Goal: Task Accomplishment & Management: Manage account settings

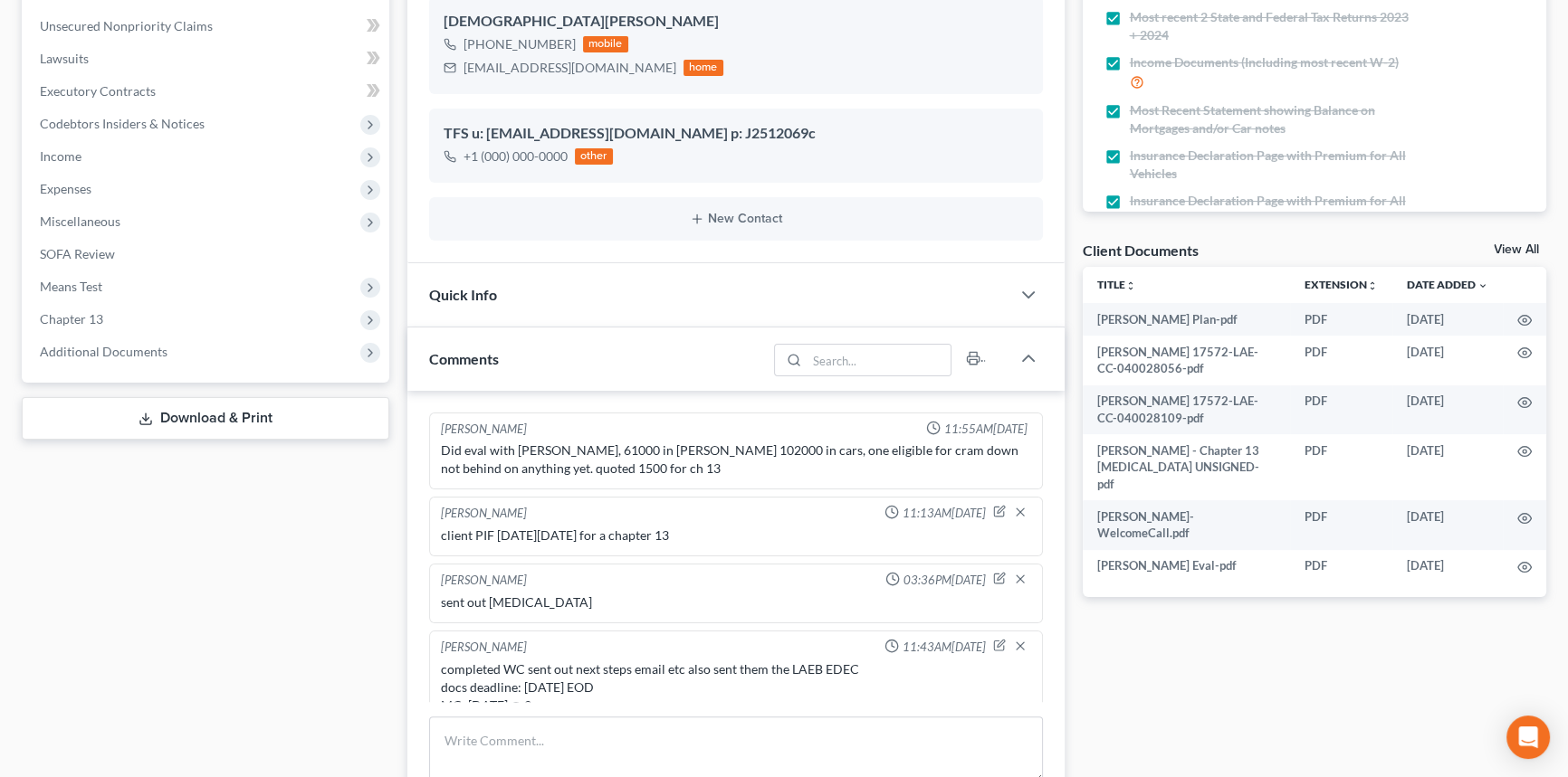
scroll to position [3294, 0]
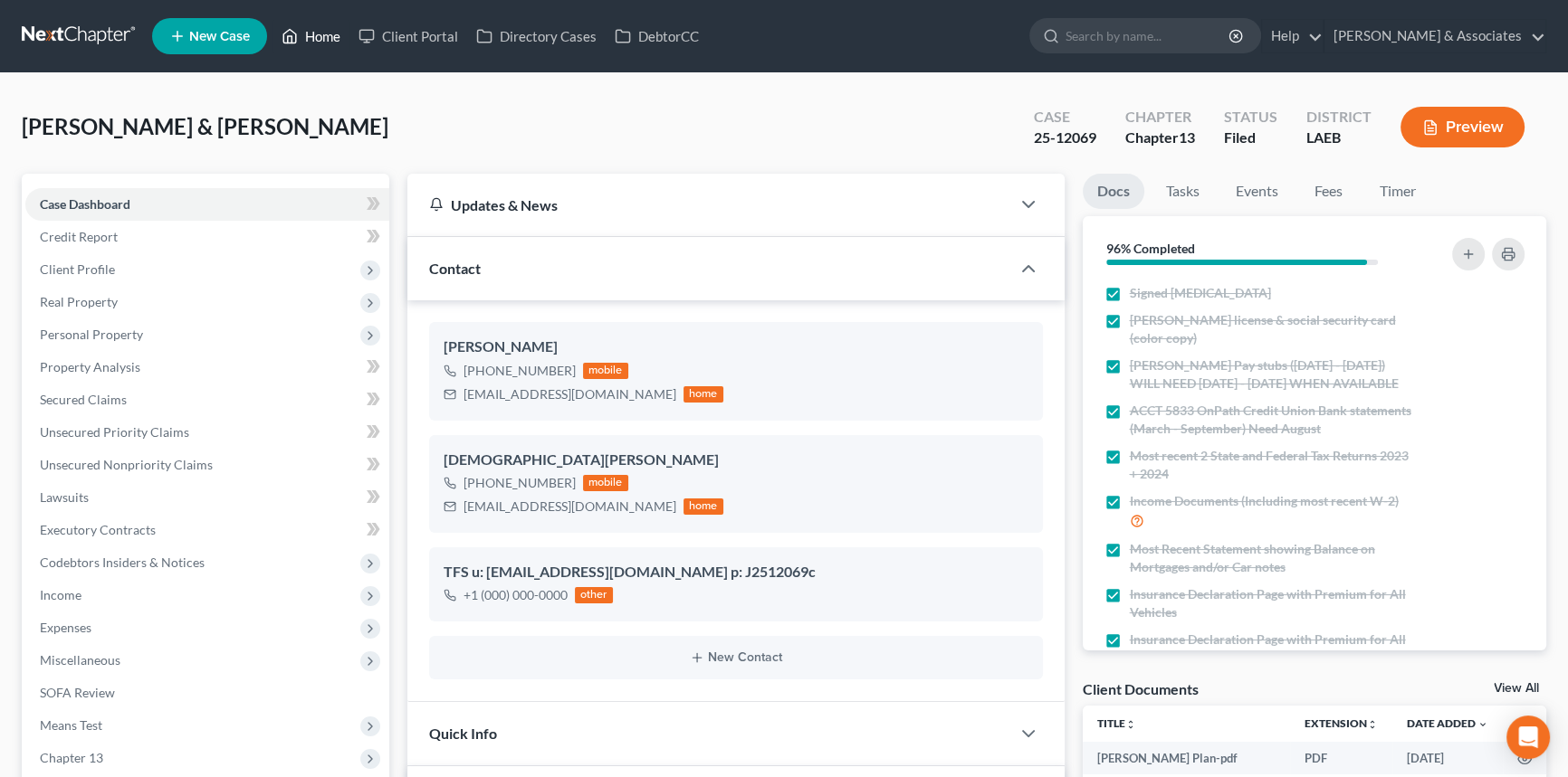
click at [330, 39] on link "Home" at bounding box center [311, 37] width 77 height 33
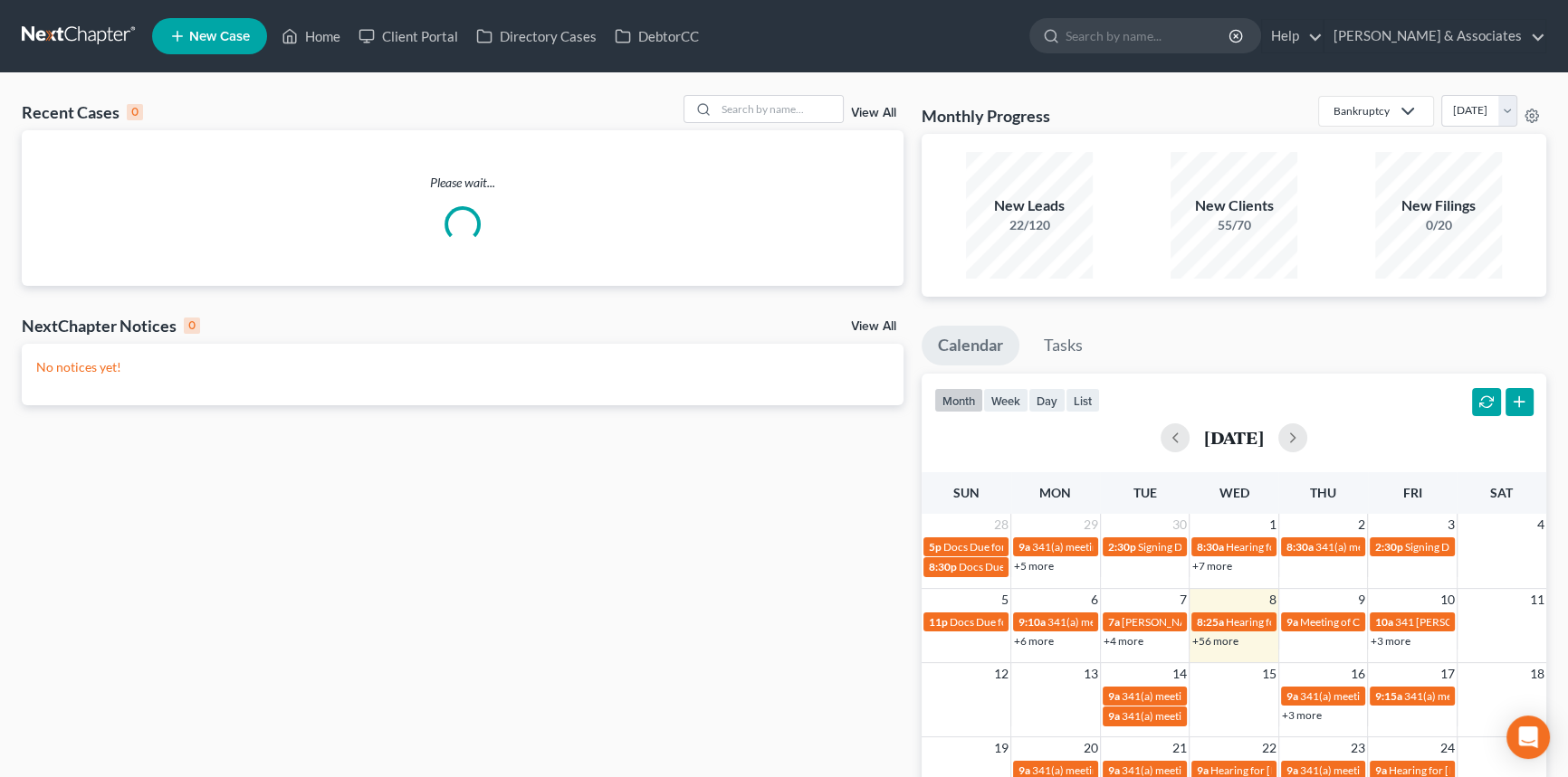
click at [741, 131] on div "Please wait..." at bounding box center [463, 209] width 882 height 156
click at [751, 122] on div at bounding box center [765, 109] width 162 height 28
click at [773, 114] on input "search" at bounding box center [779, 109] width 127 height 26
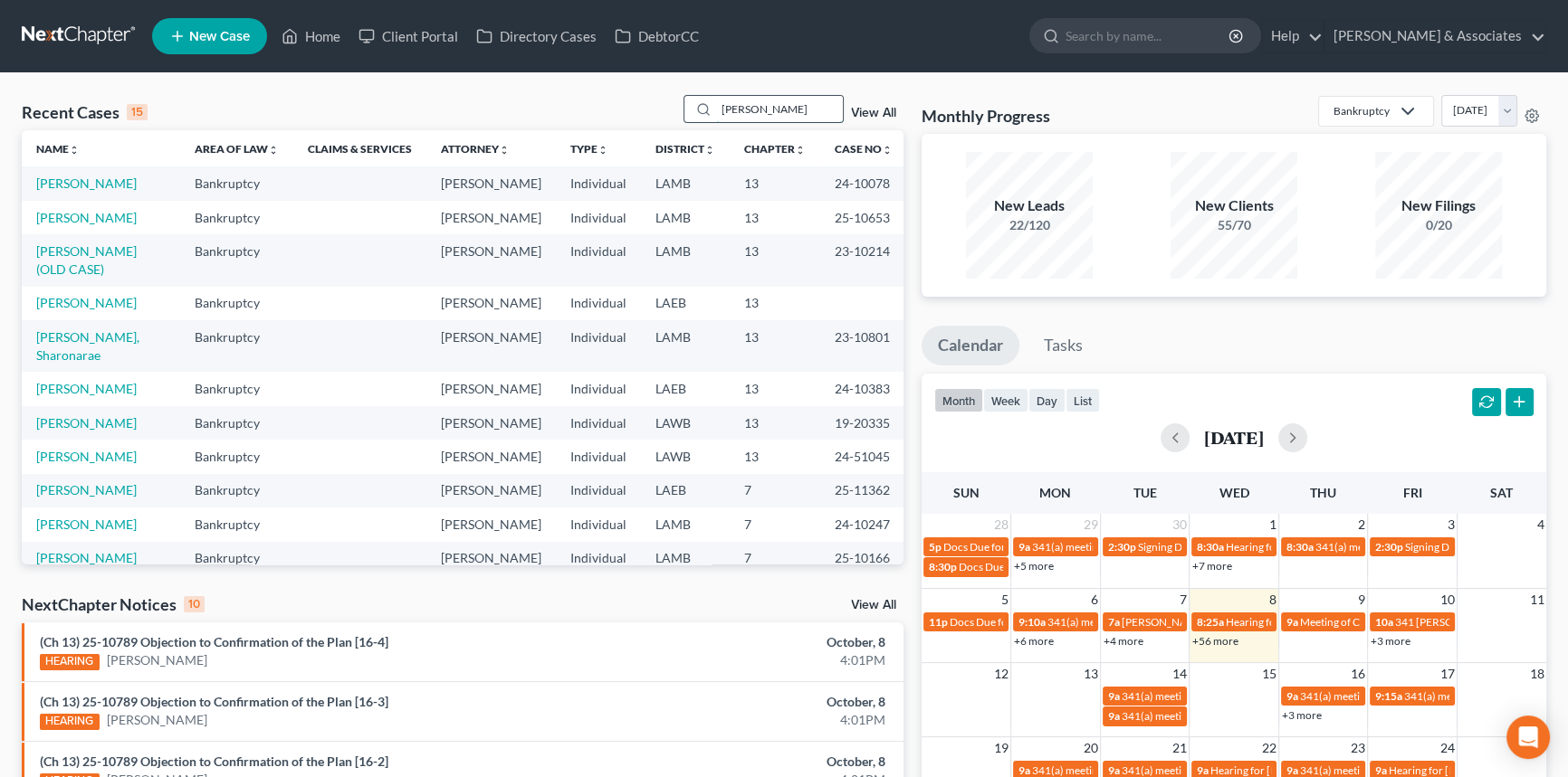
type input "[PERSON_NAME]"
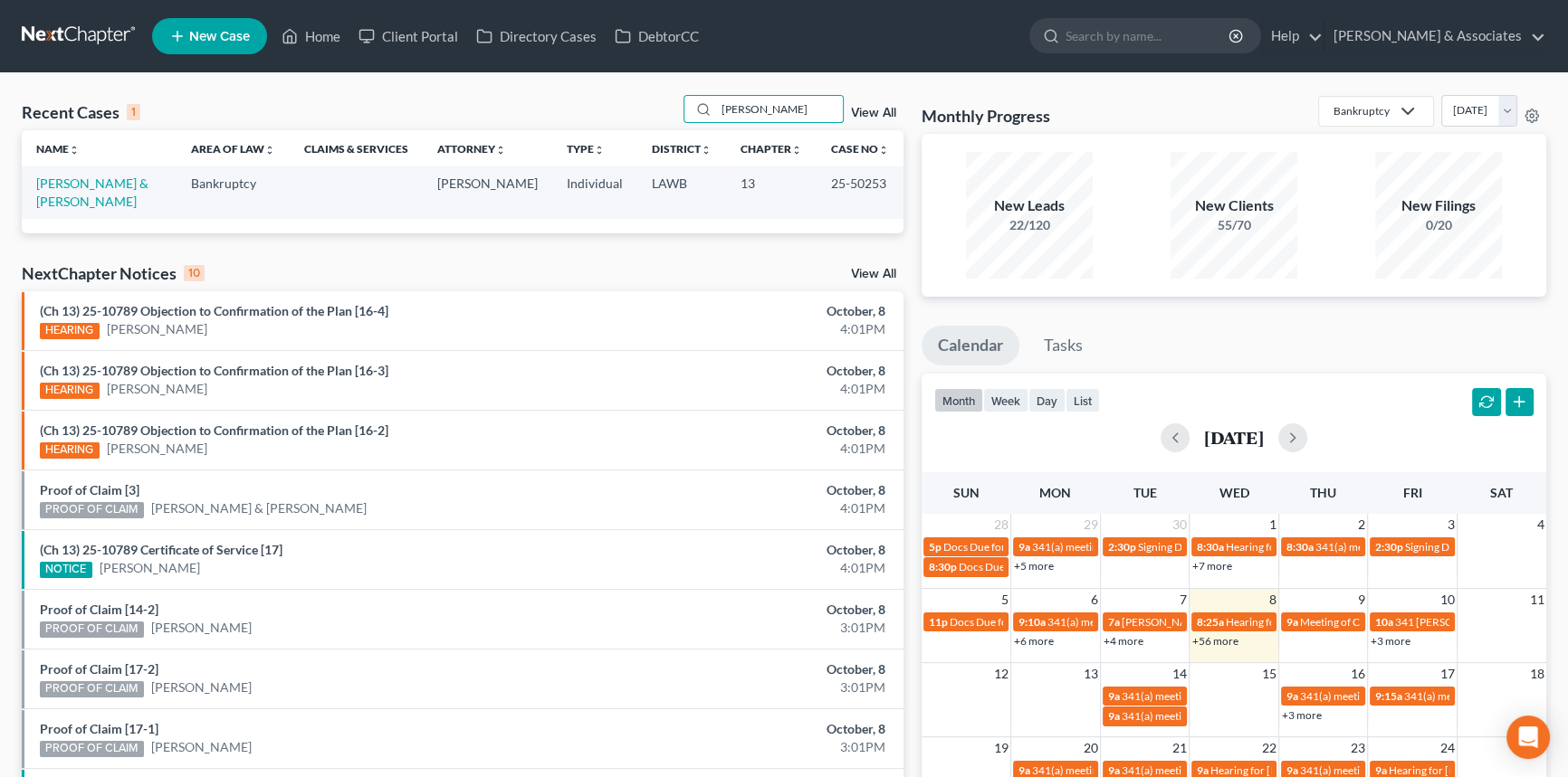
click at [88, 173] on td "[PERSON_NAME] & [PERSON_NAME]" at bounding box center [99, 192] width 155 height 52
click at [85, 180] on link "[PERSON_NAME] & [PERSON_NAME]" at bounding box center [92, 192] width 113 height 34
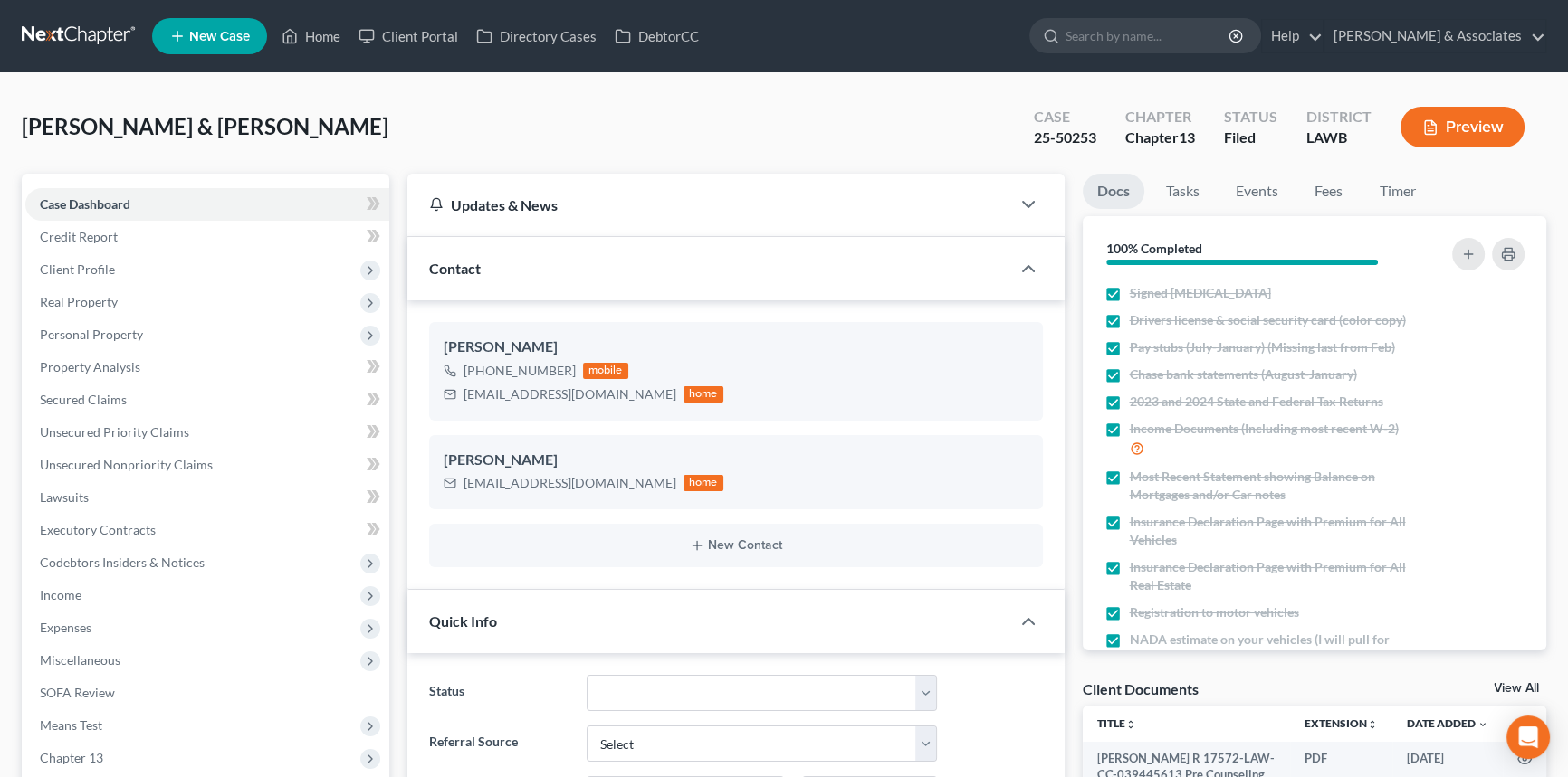
scroll to position [3779, 0]
click at [548, 484] on div "[EMAIL_ADDRESS][DOMAIN_NAME]" at bounding box center [569, 483] width 213 height 18
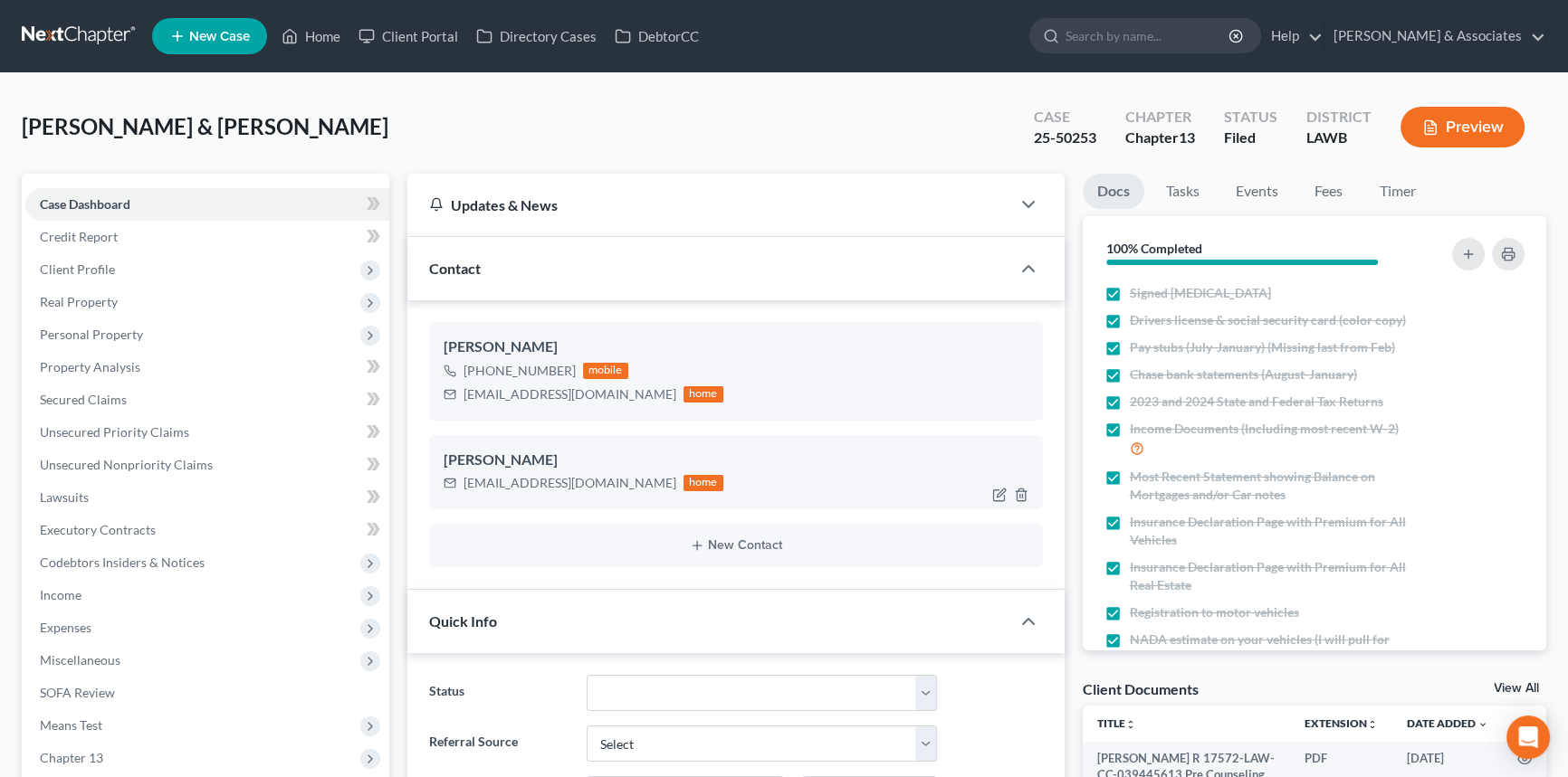
click at [548, 484] on div "[EMAIL_ADDRESS][DOMAIN_NAME]" at bounding box center [569, 483] width 213 height 18
copy div "[EMAIL_ADDRESS][DOMAIN_NAME]"
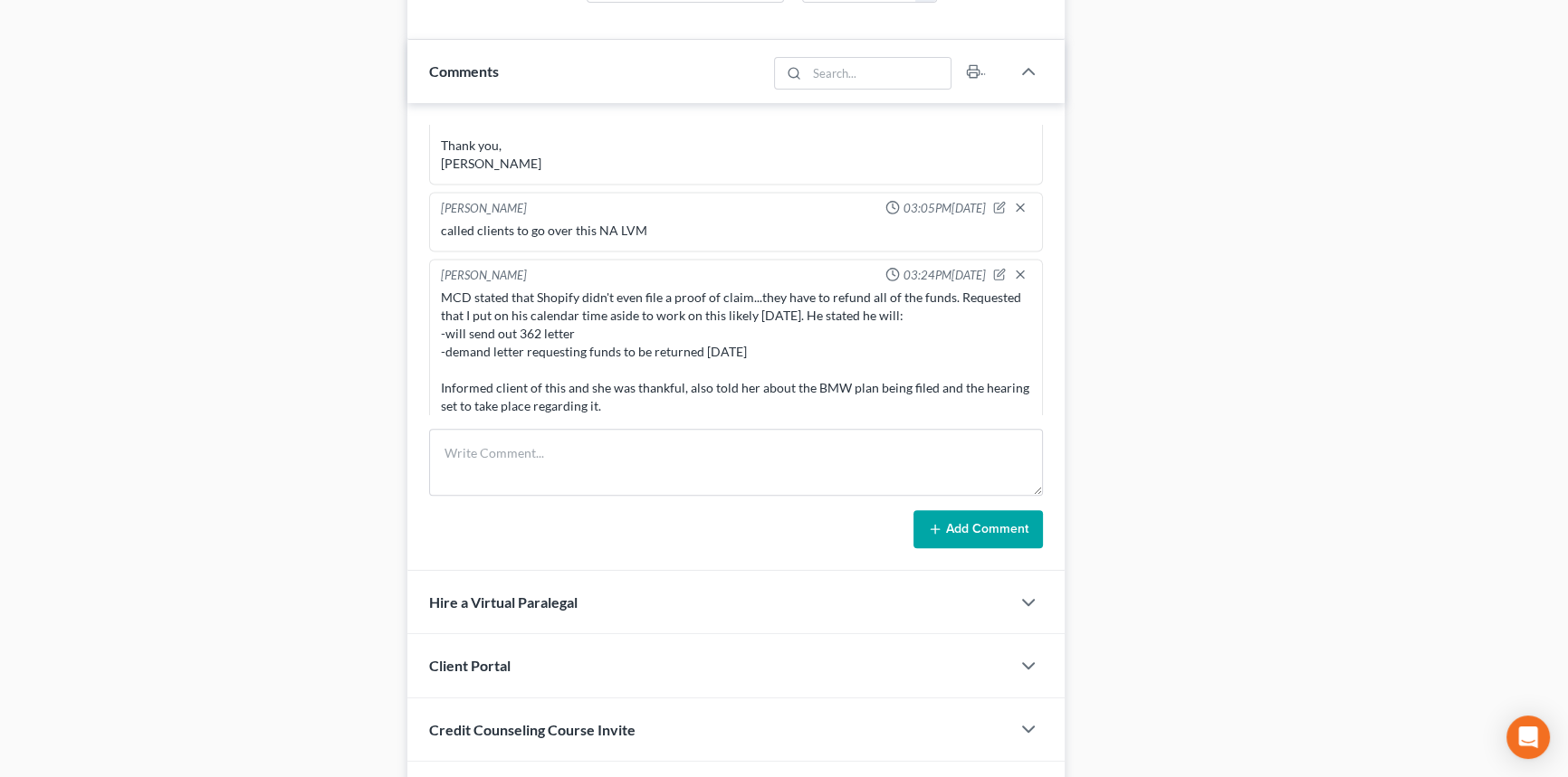
scroll to position [1074, 0]
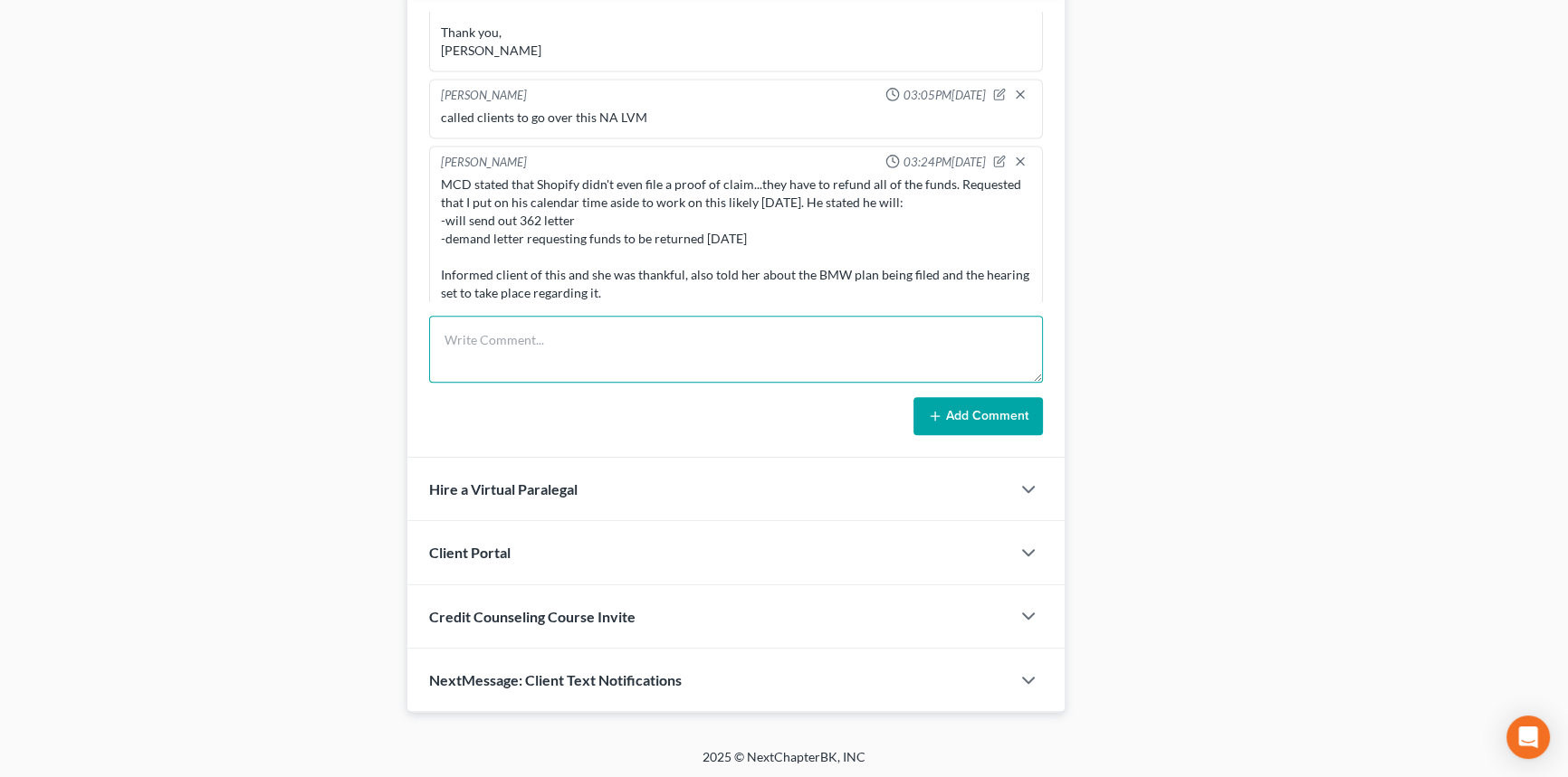
click at [543, 349] on textarea at bounding box center [736, 349] width 614 height 67
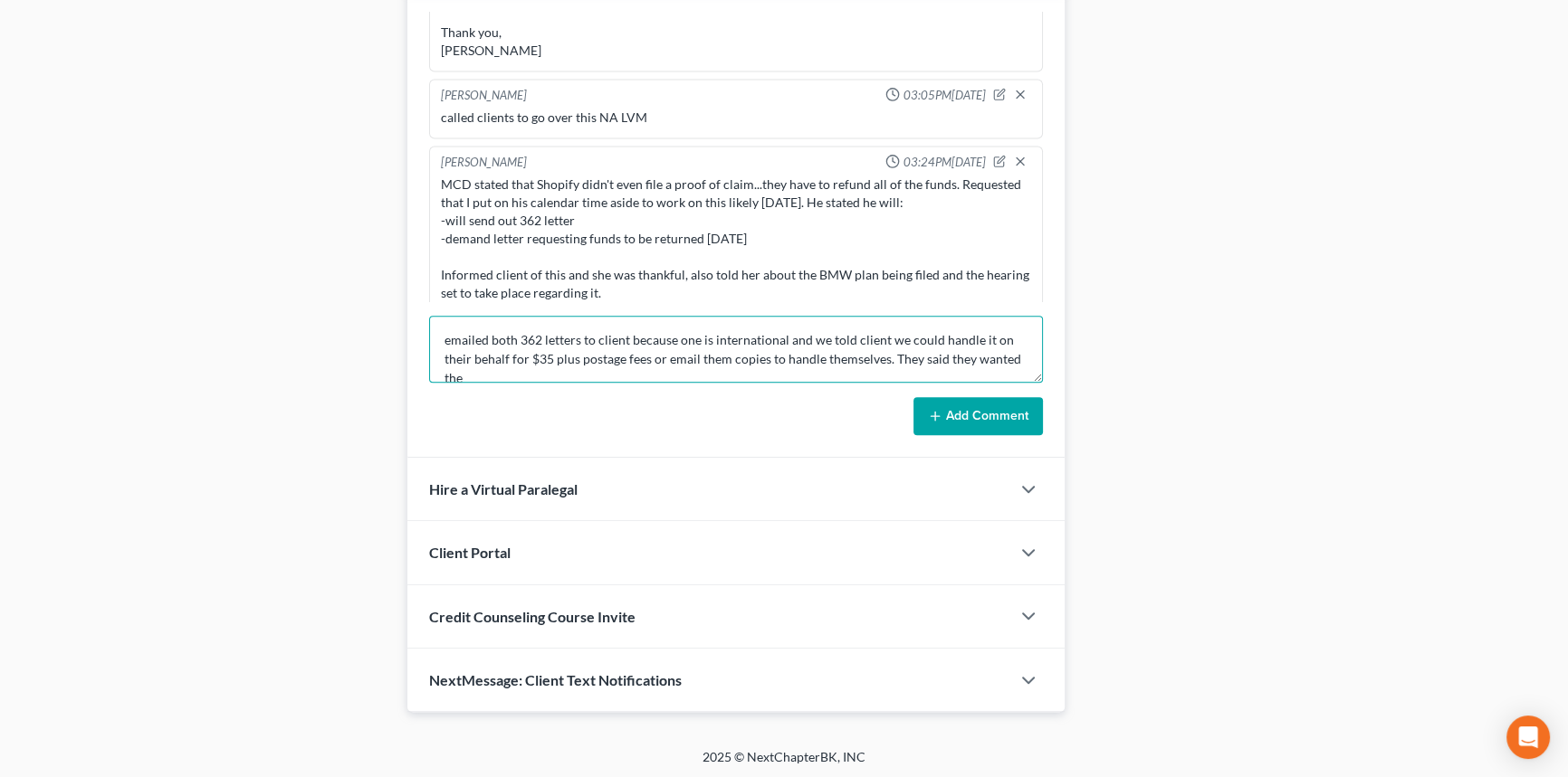
scroll to position [3, 0]
type textarea "emailed both 362 letters to client because one is international and we told cli…"
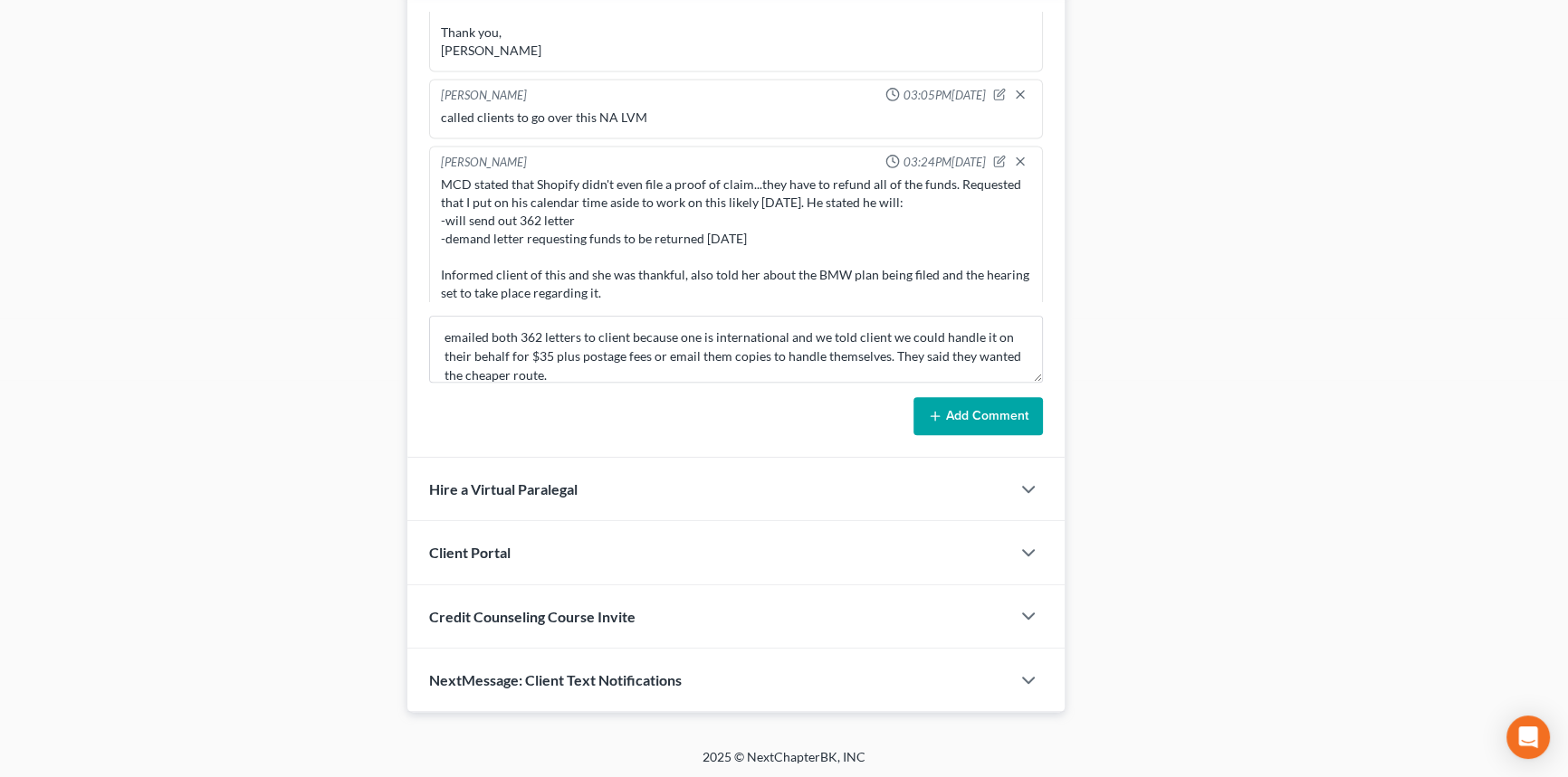
click at [977, 404] on button "Add Comment" at bounding box center [978, 416] width 130 height 38
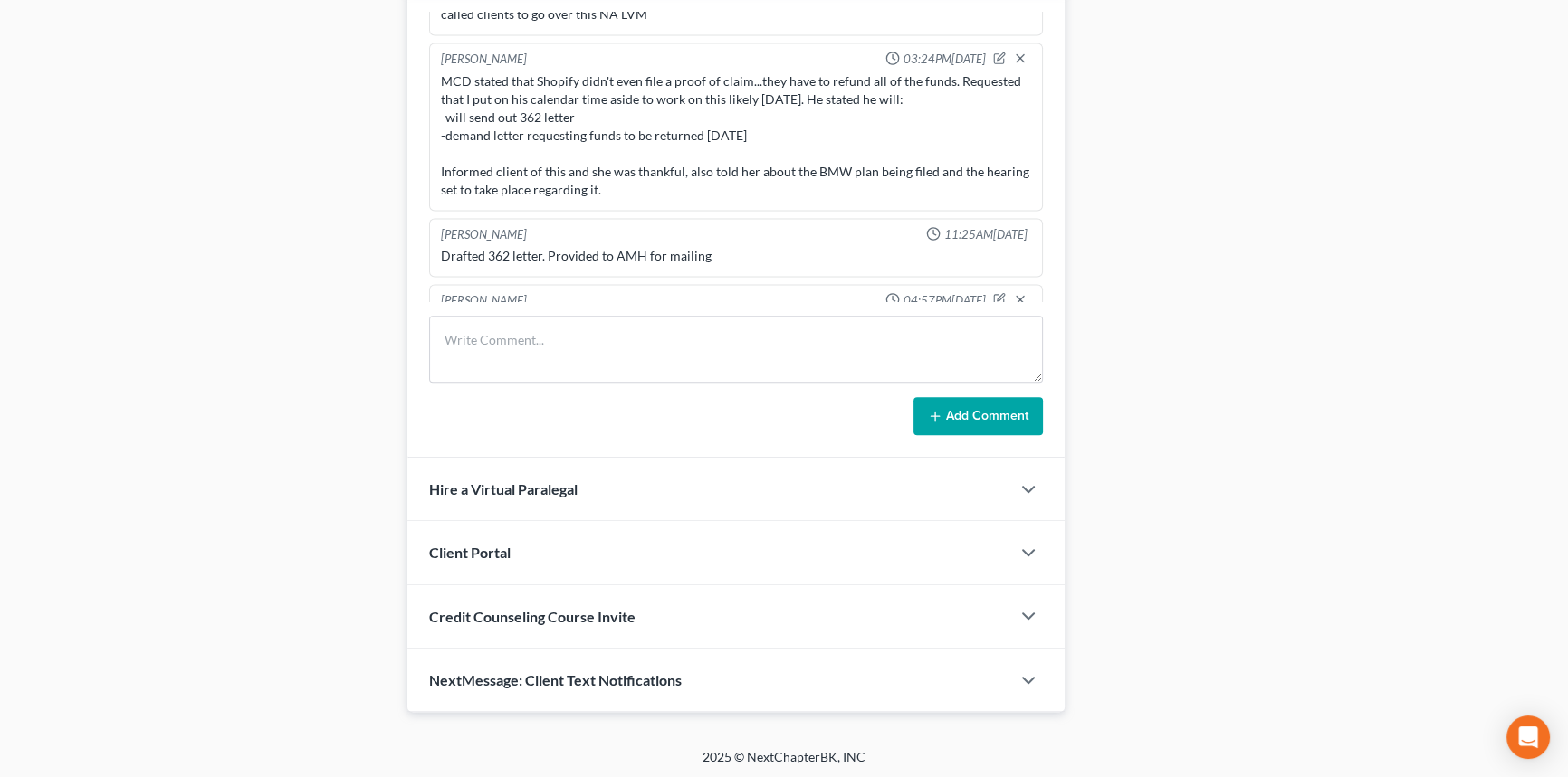
scroll to position [393, 0]
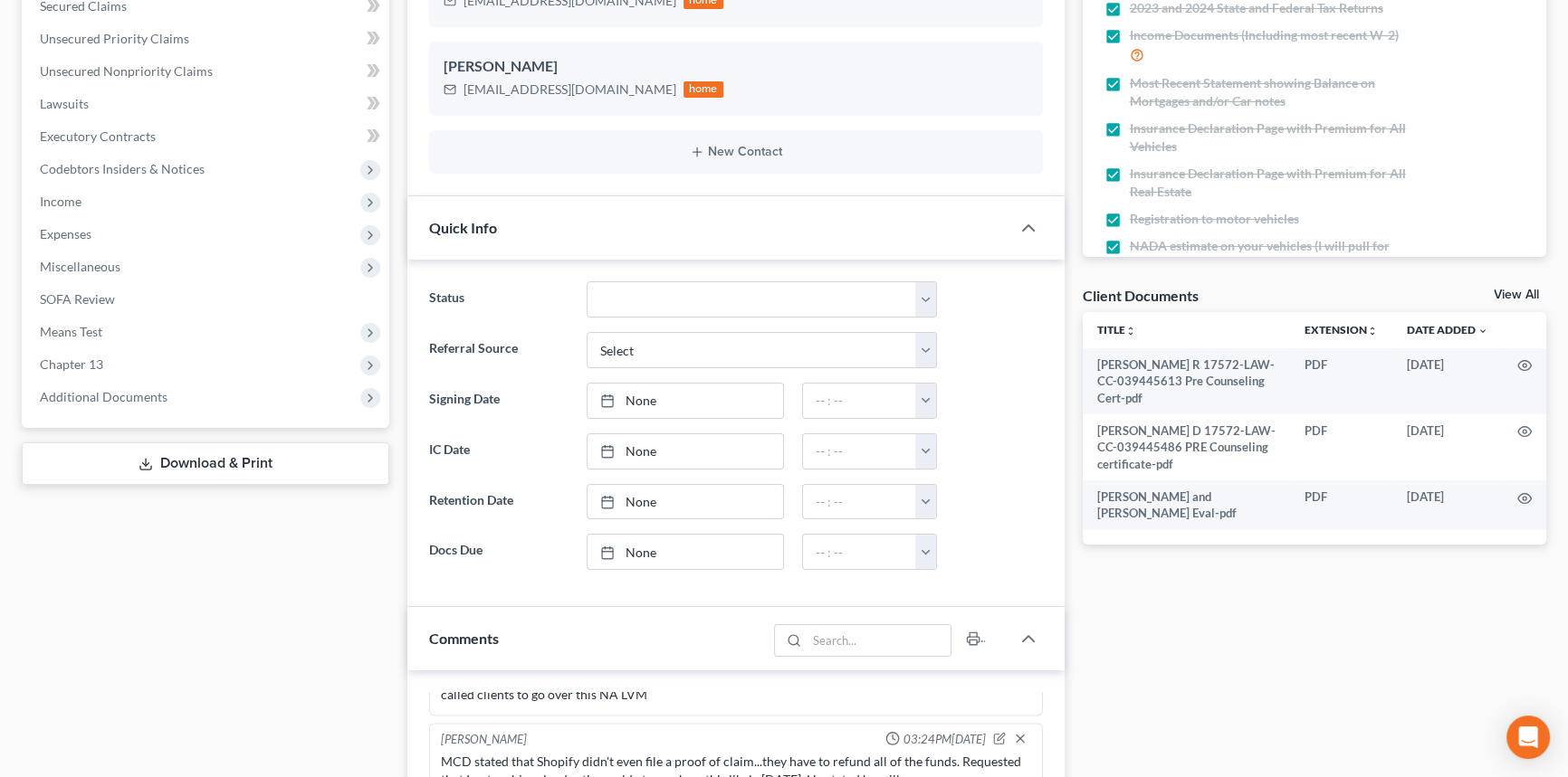
click at [1509, 286] on div "Client Documents View All" at bounding box center [1315, 298] width 465 height 26
click at [1509, 288] on link "View All" at bounding box center [1516, 294] width 45 height 13
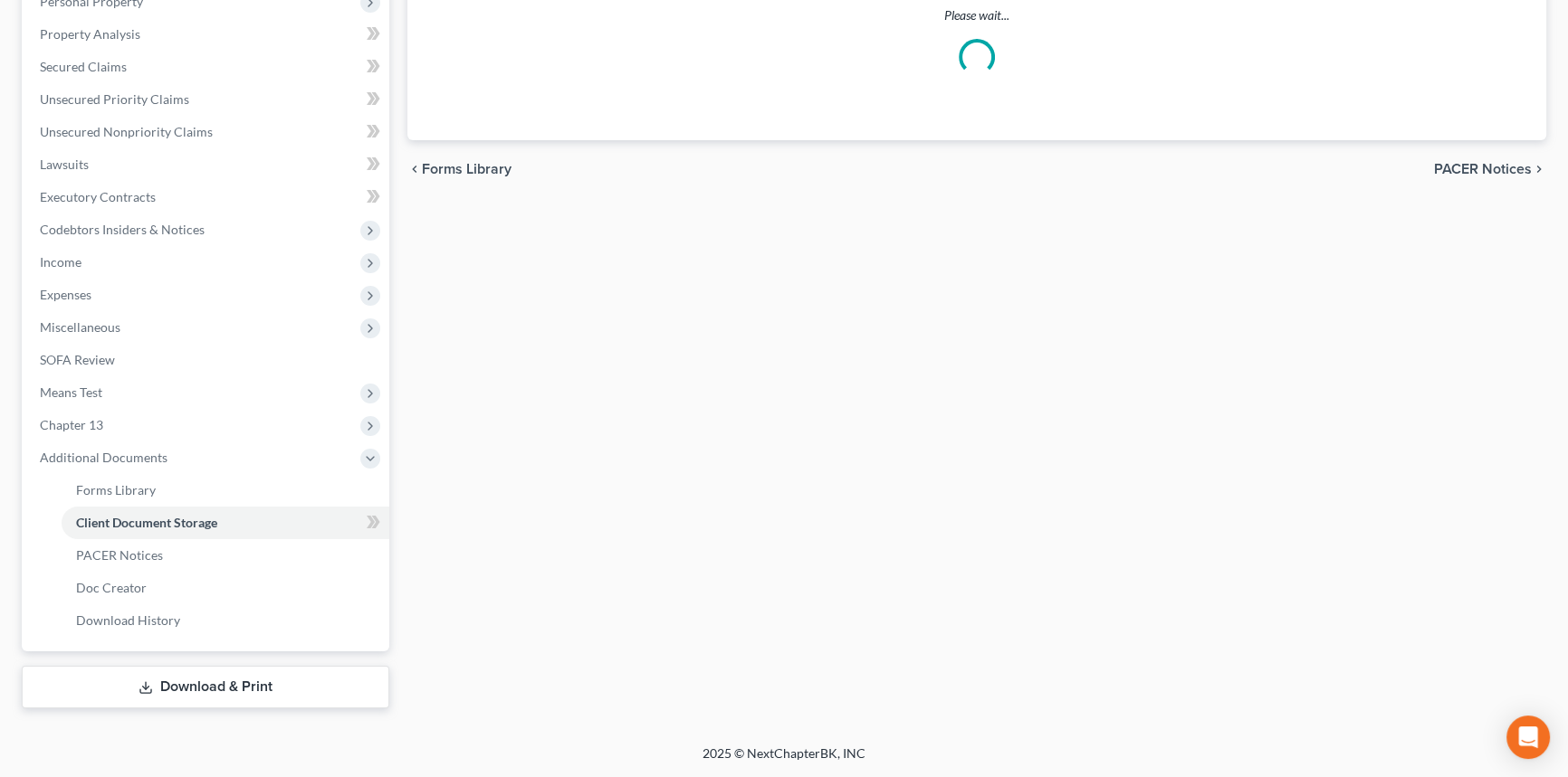
scroll to position [167, 0]
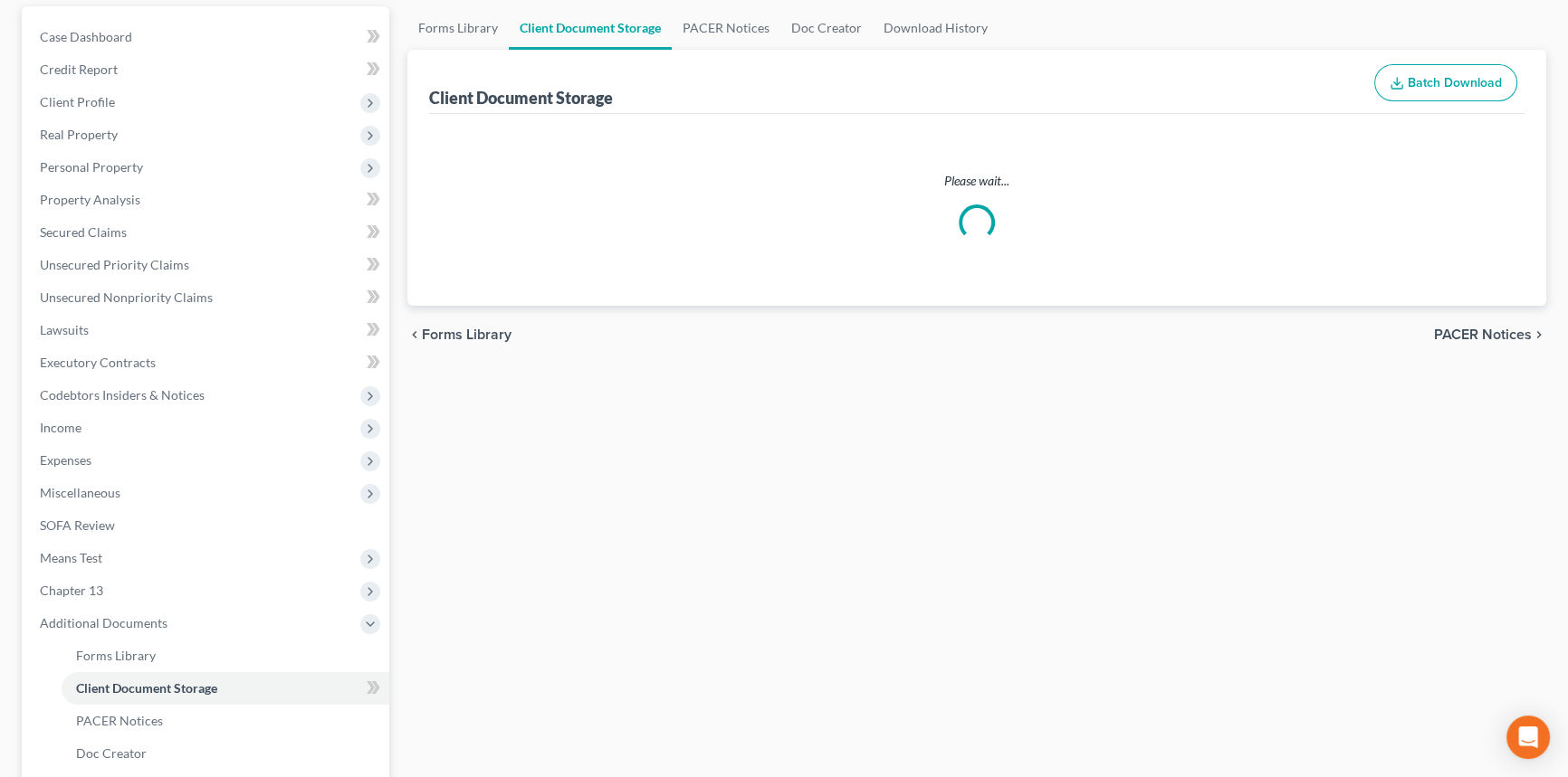
select select "9"
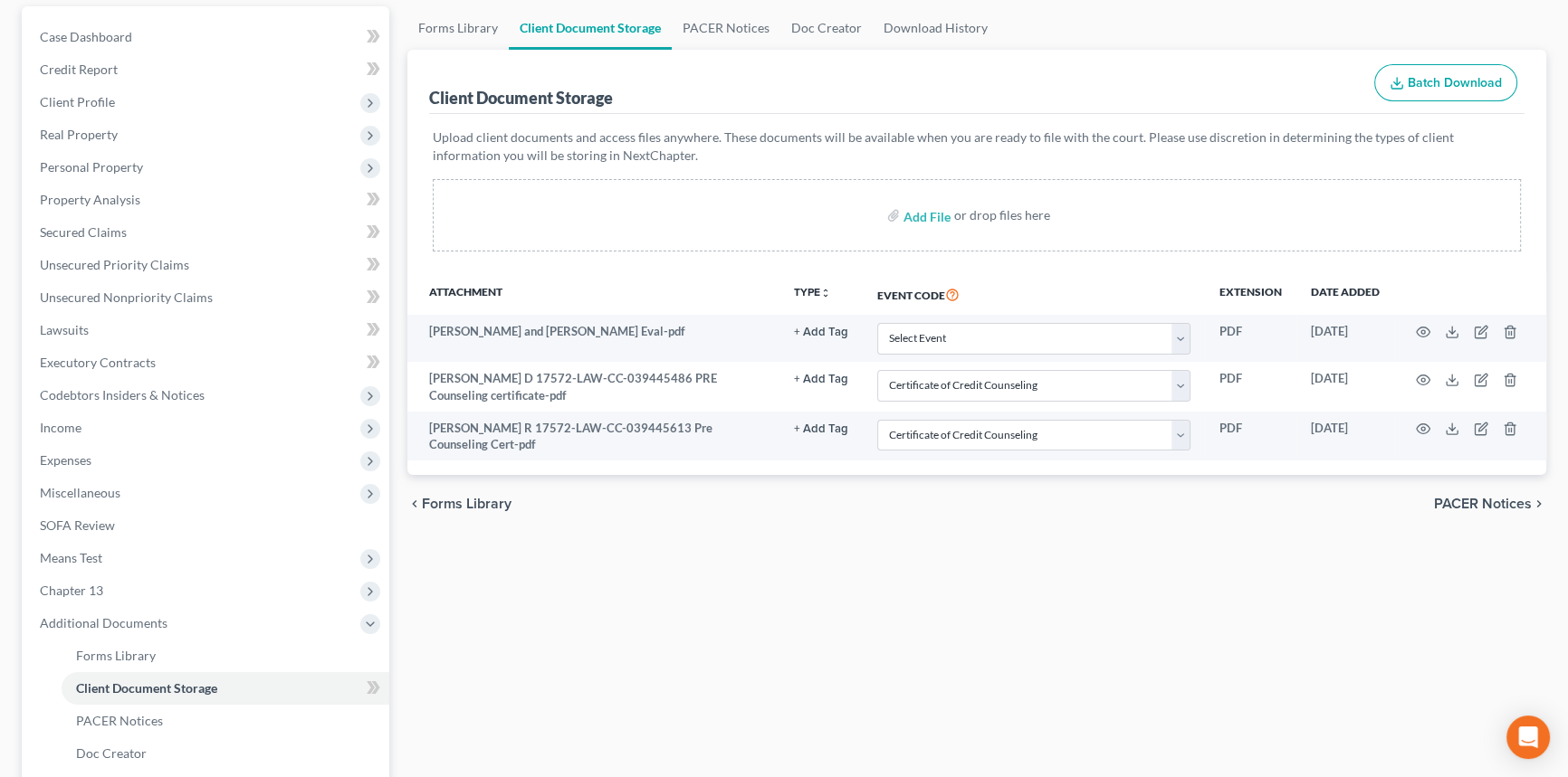
scroll to position [0, 0]
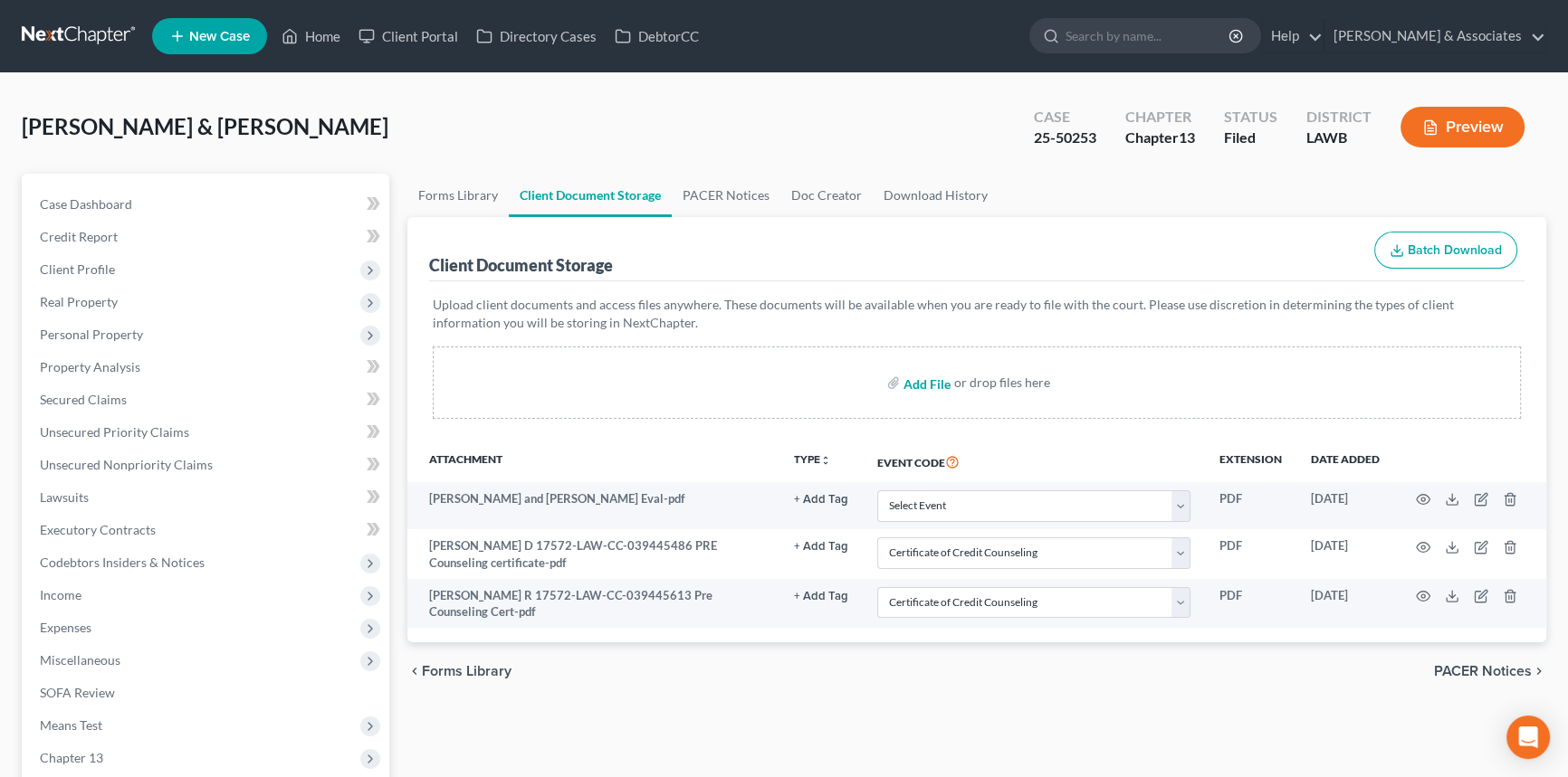
click at [913, 378] on input "file" at bounding box center [924, 383] width 43 height 33
type input "C:\fakepath\Shopify Capital 362 Letter.pdf"
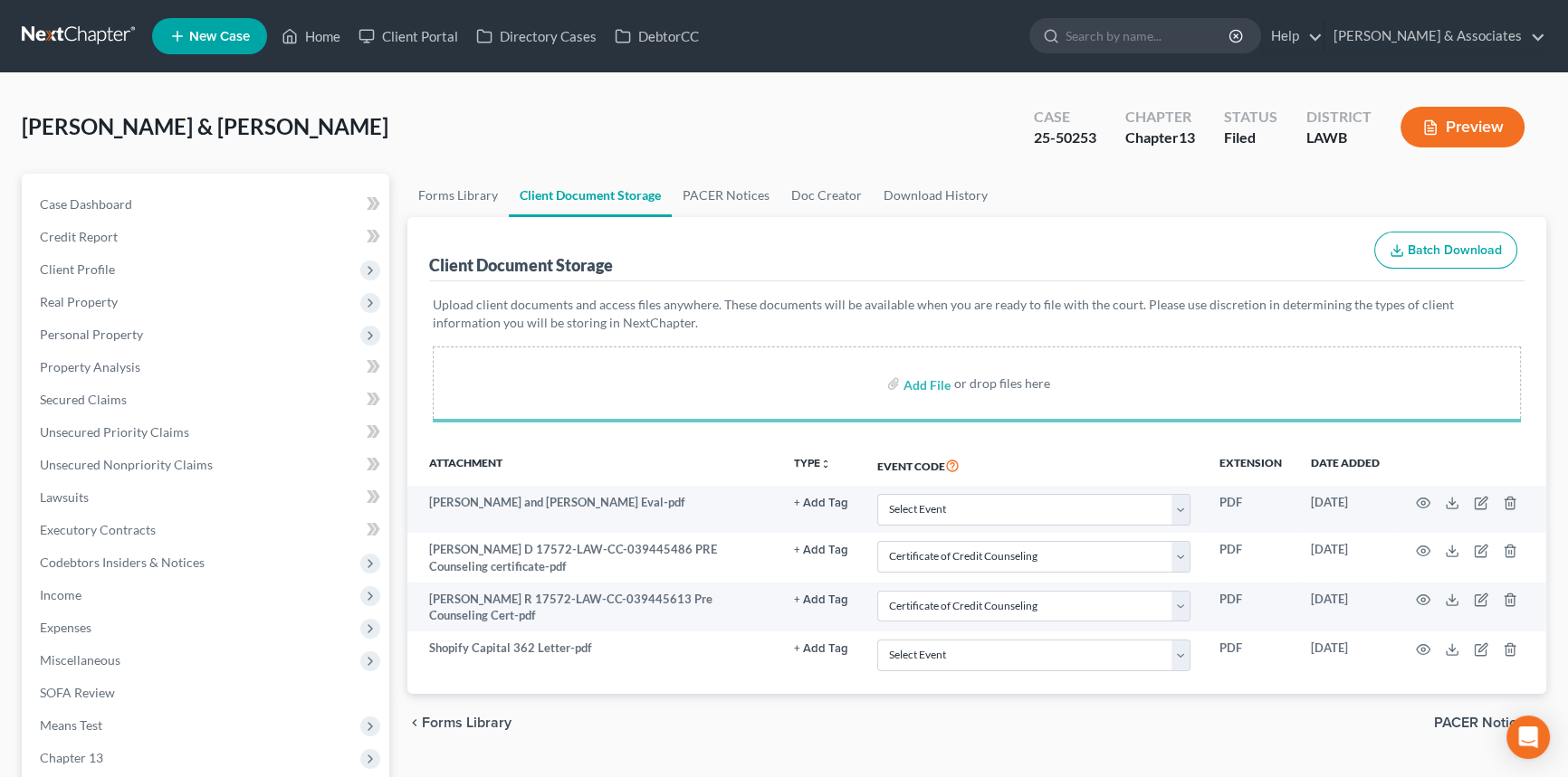
select select "9"
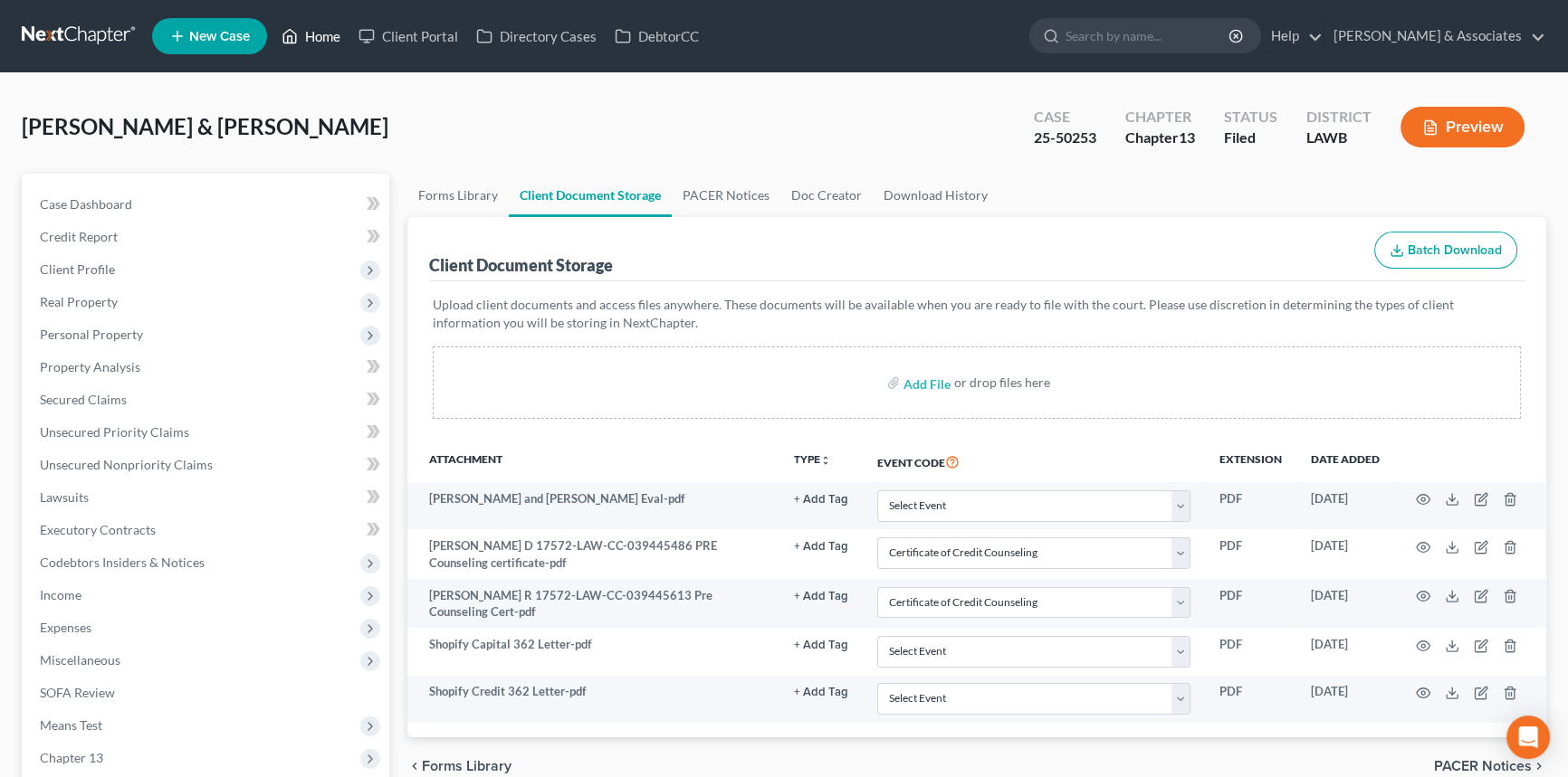
click at [307, 37] on link "Home" at bounding box center [311, 37] width 77 height 33
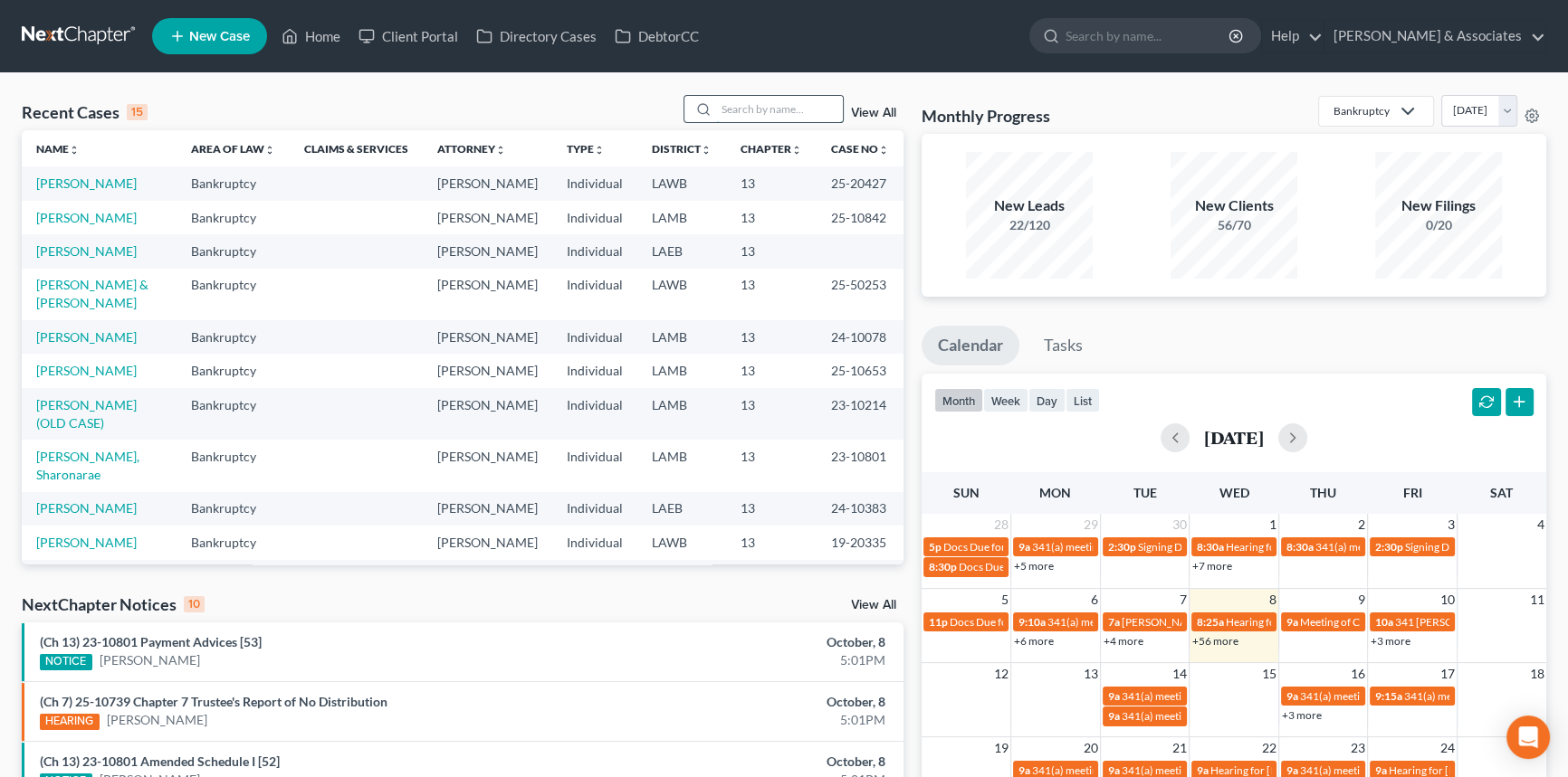
click at [788, 117] on input "search" at bounding box center [779, 109] width 127 height 26
type input "[PERSON_NAME]"
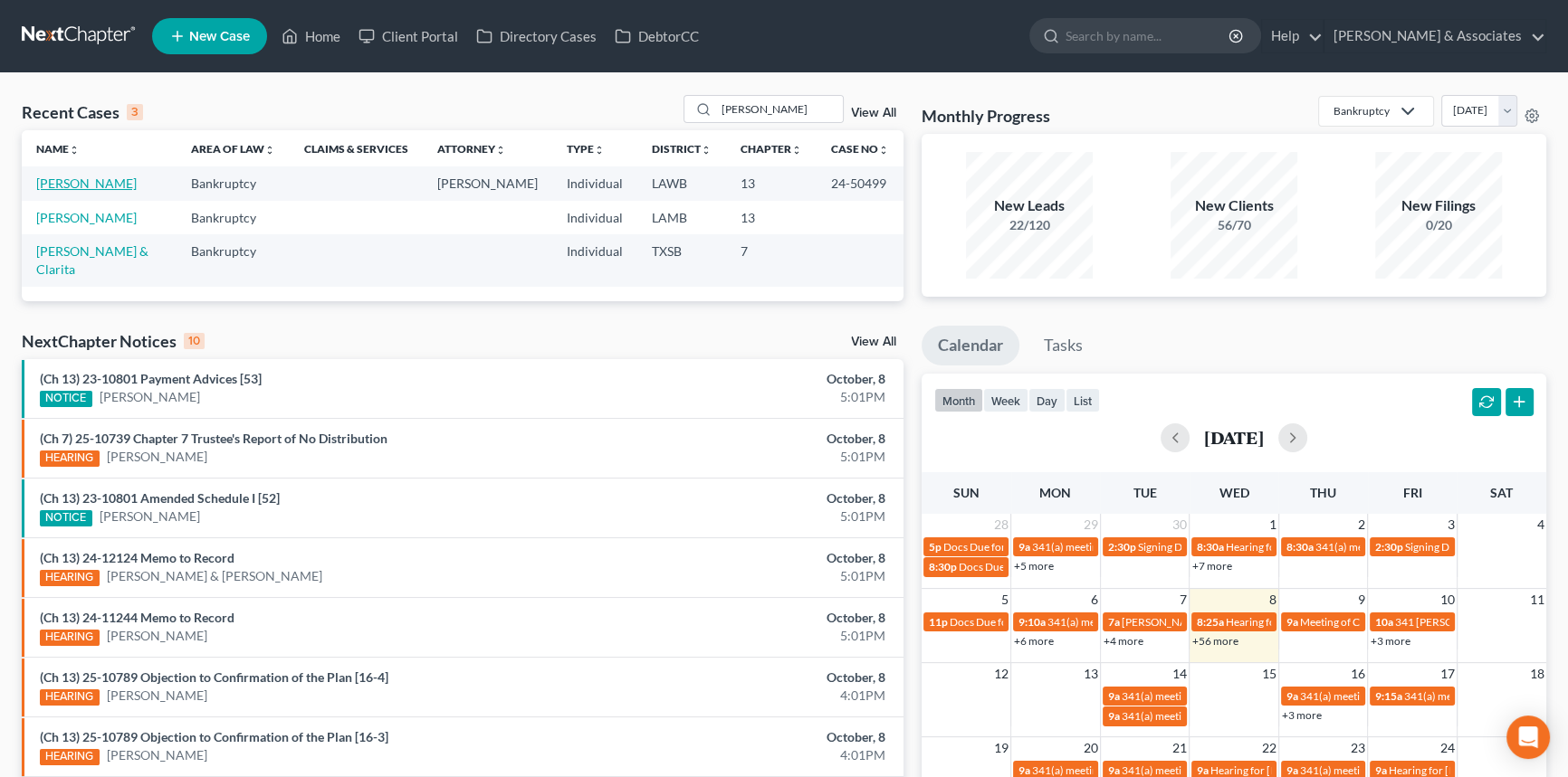
click at [89, 179] on link "[PERSON_NAME]" at bounding box center [87, 184] width 100 height 15
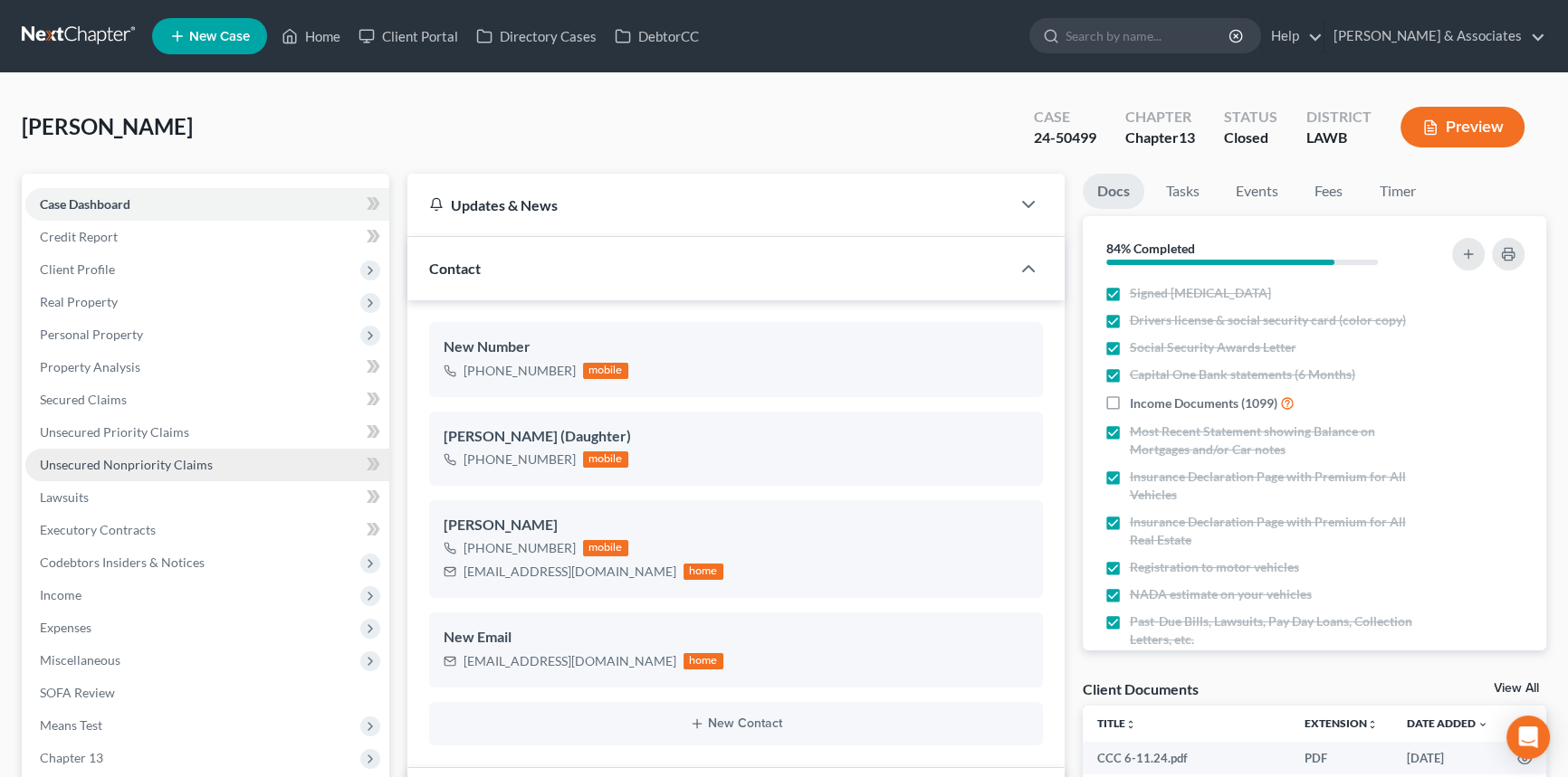
scroll to position [680, 0]
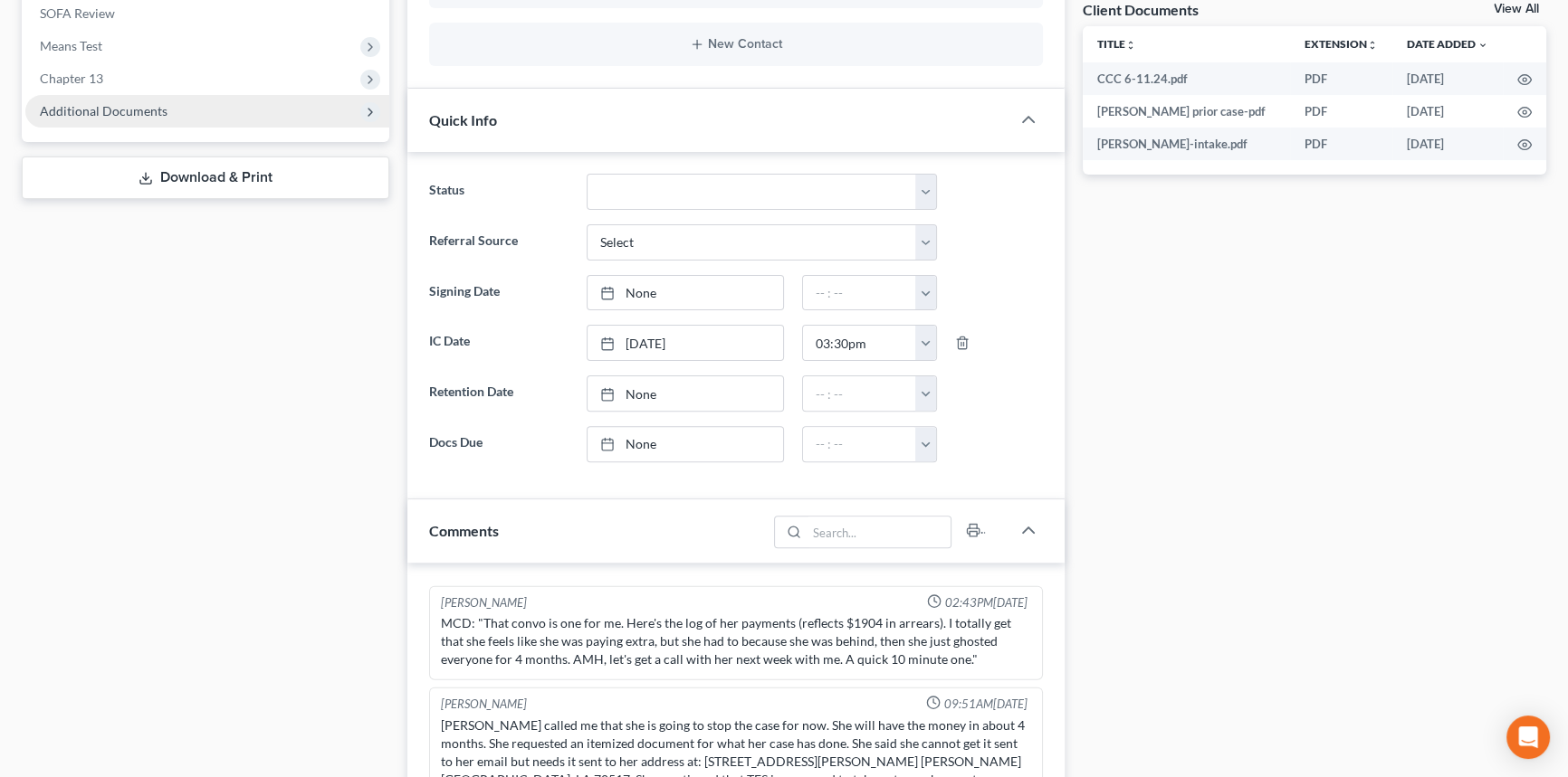
click at [145, 103] on span "Additional Documents" at bounding box center [103, 111] width 128 height 15
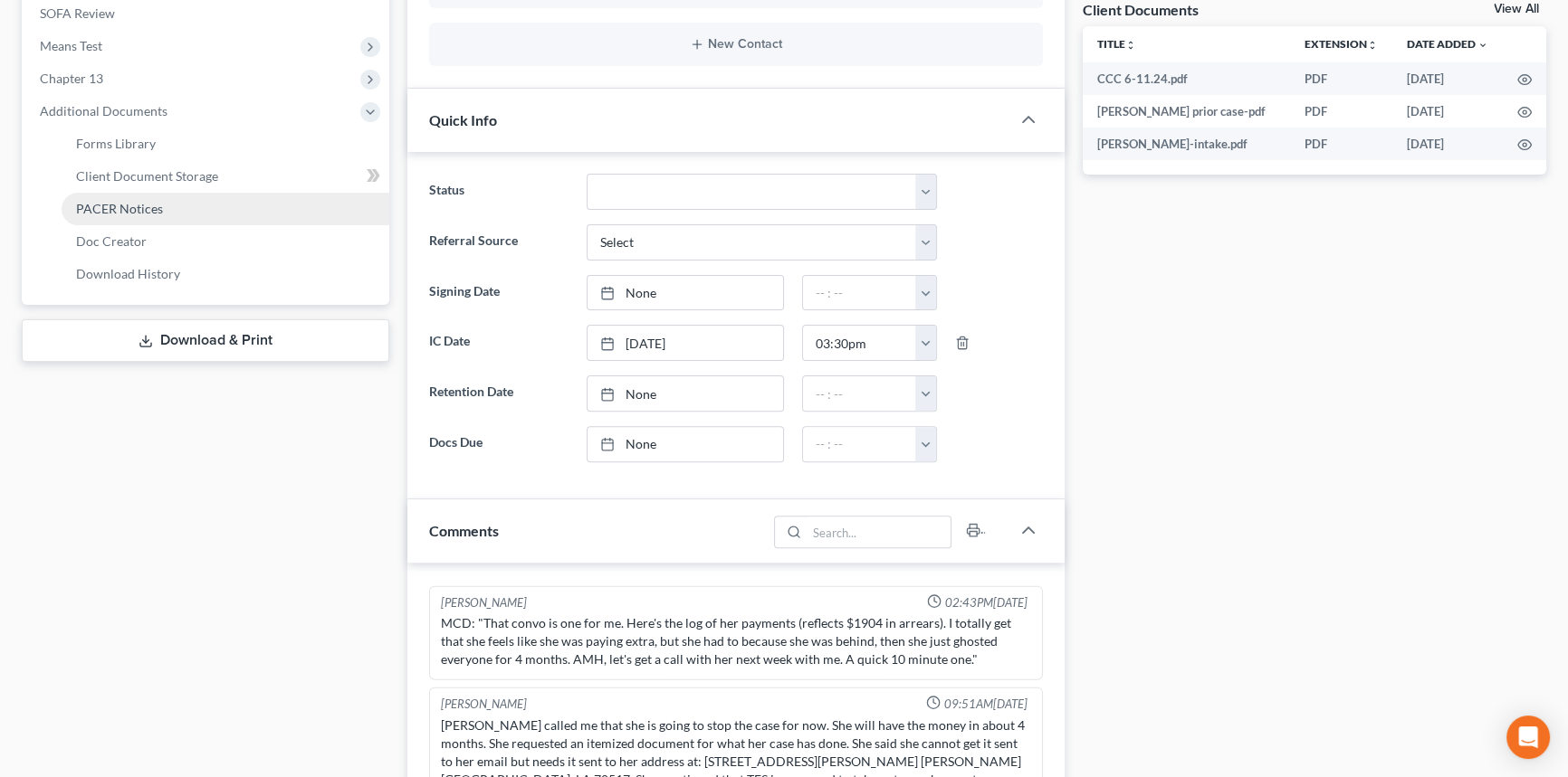
click at [143, 210] on span "PACER Notices" at bounding box center [119, 209] width 87 height 15
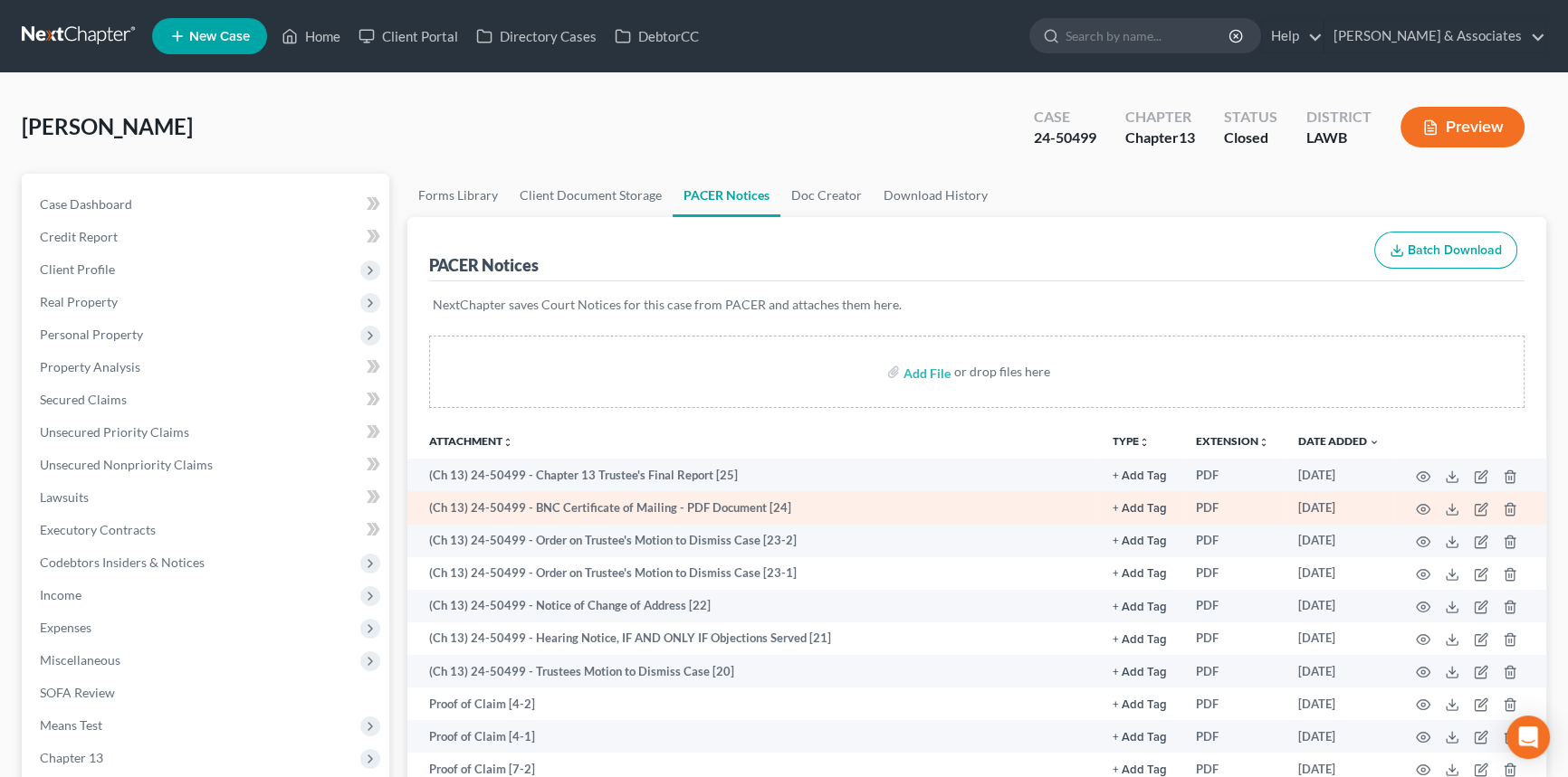
click at [1410, 519] on td at bounding box center [1470, 508] width 152 height 33
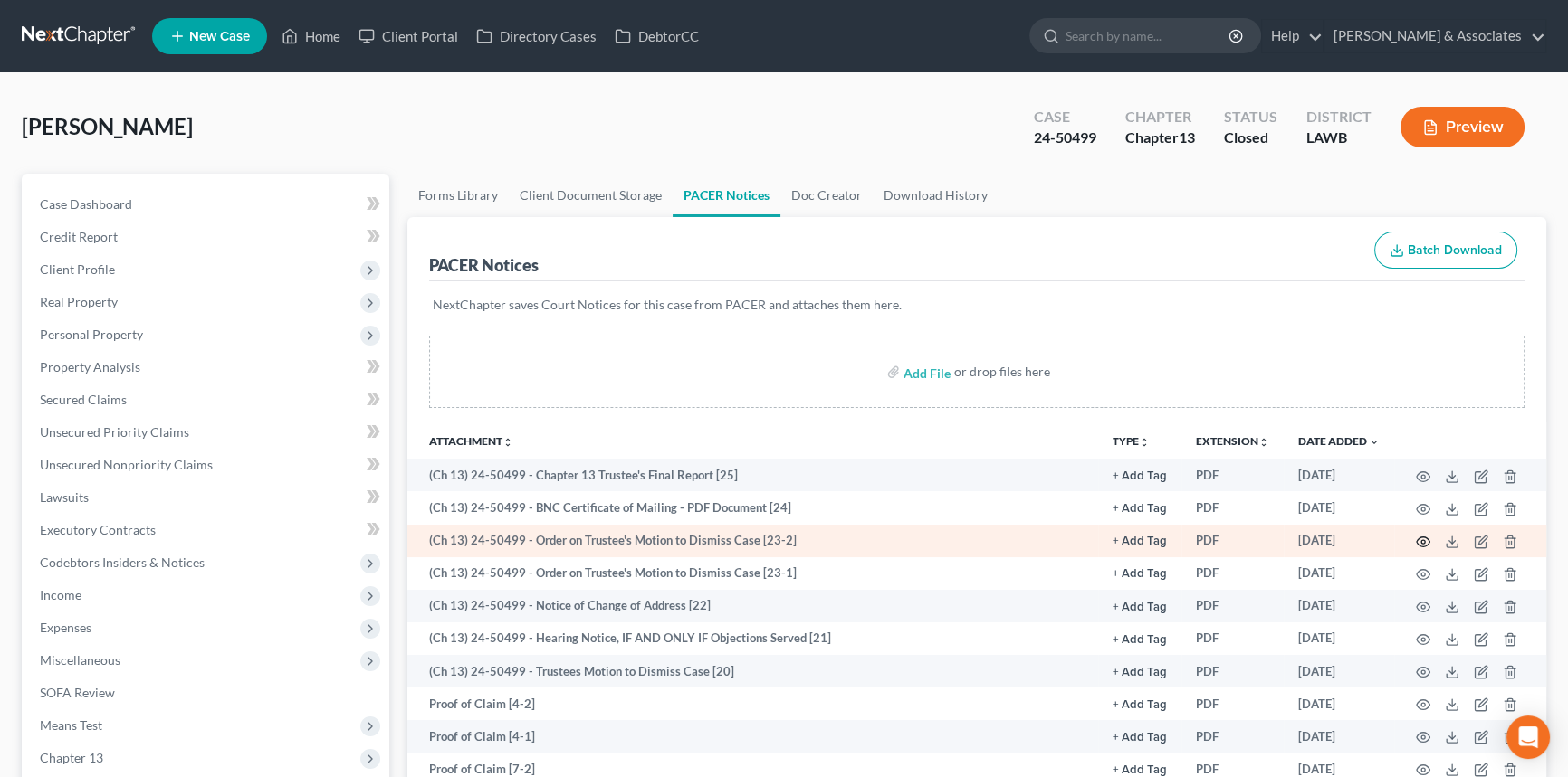
click at [1416, 539] on icon "button" at bounding box center [1423, 541] width 14 height 14
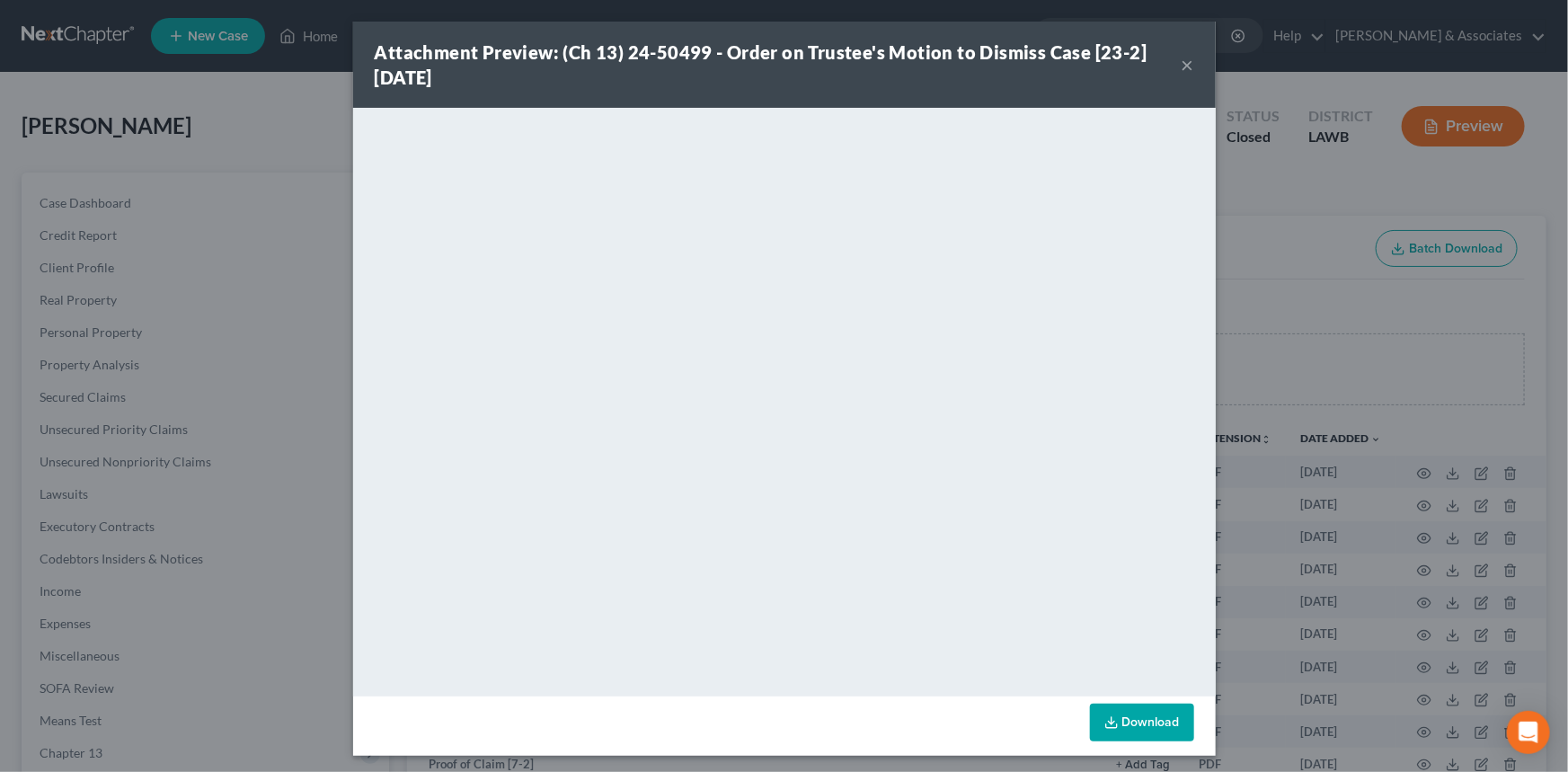
click at [1182, 61] on button "×" at bounding box center [1188, 64] width 12 height 22
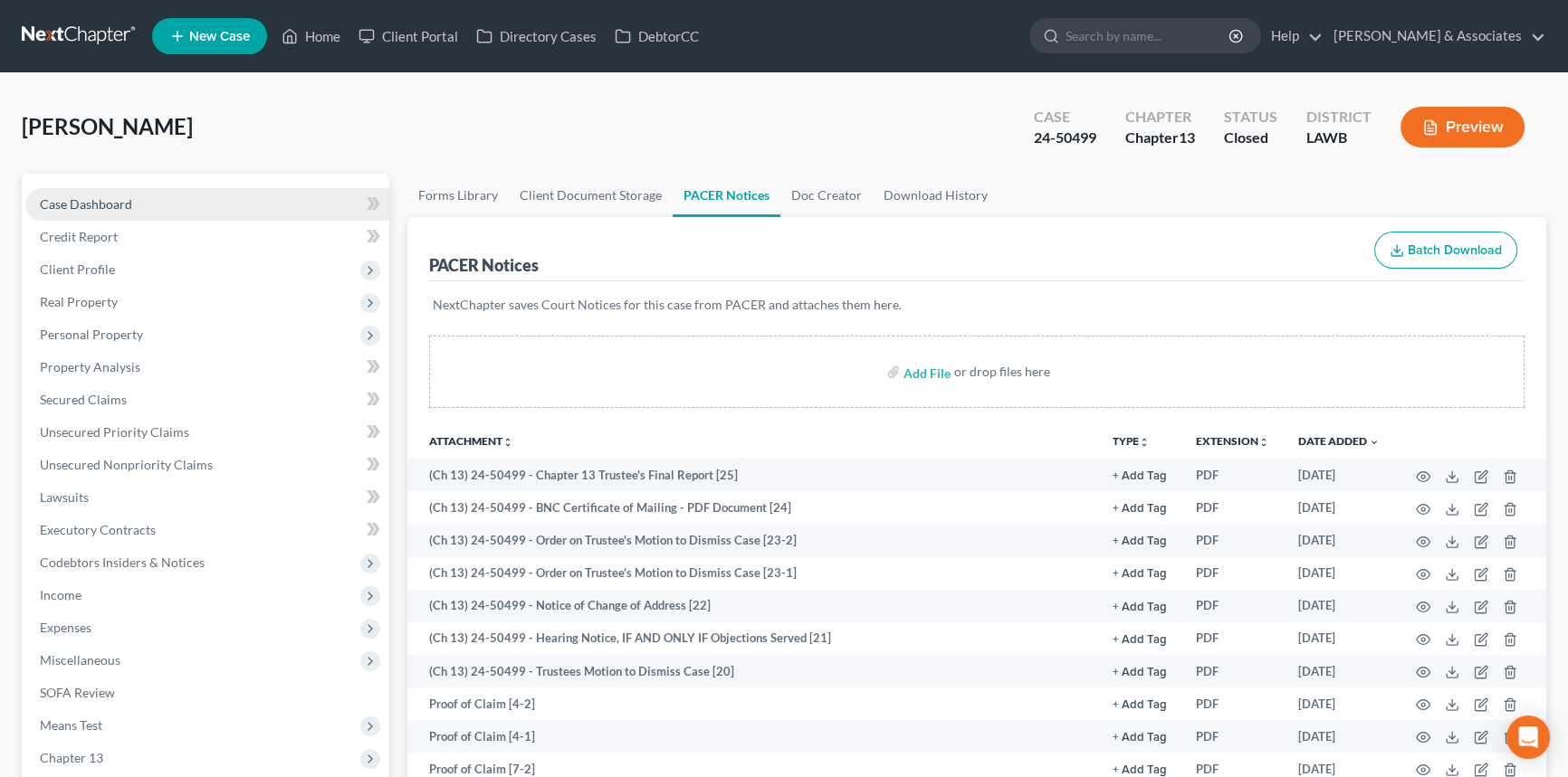
click at [206, 201] on link "Case Dashboard" at bounding box center [207, 205] width 364 height 33
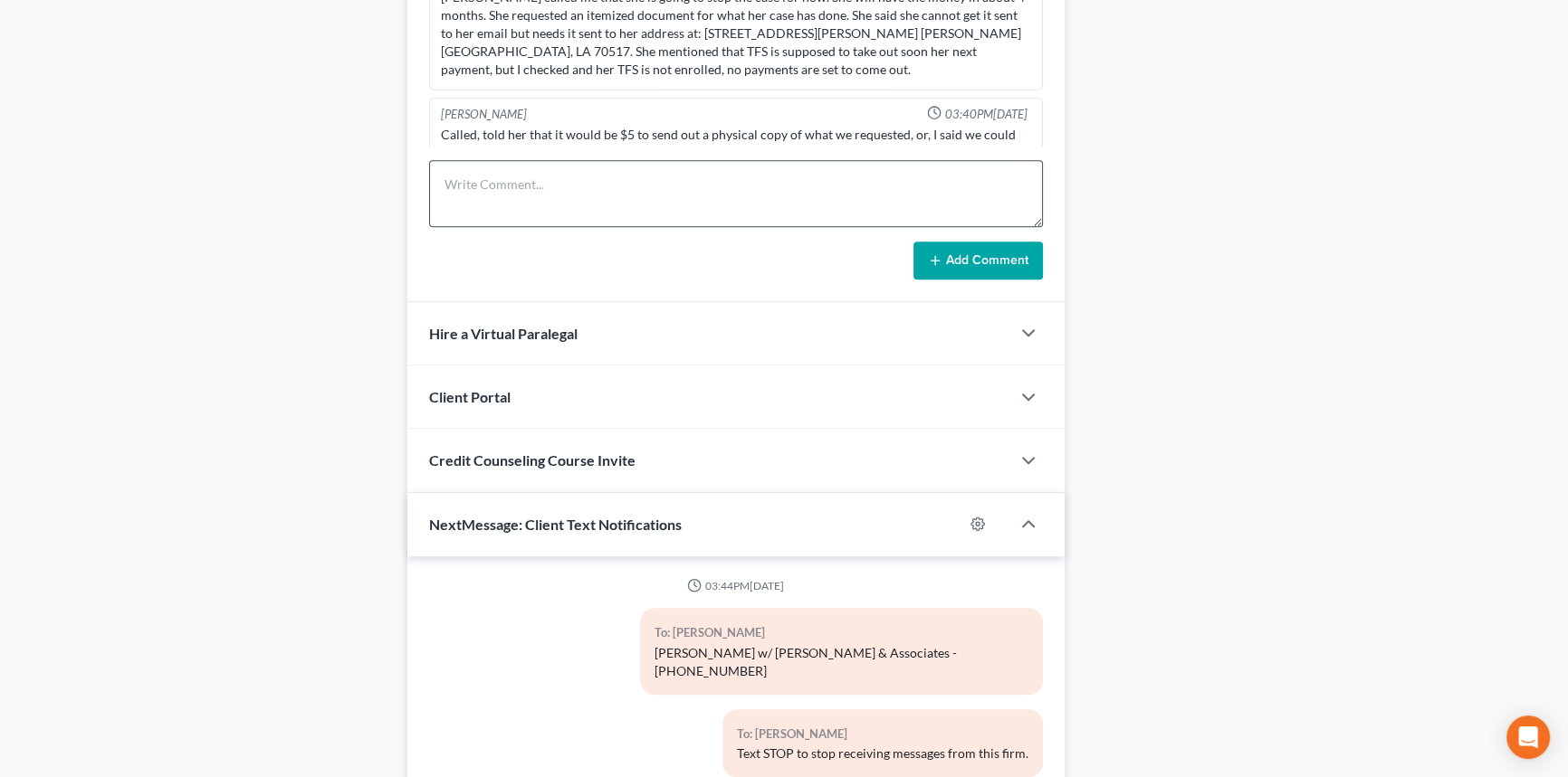
scroll to position [1439, 0]
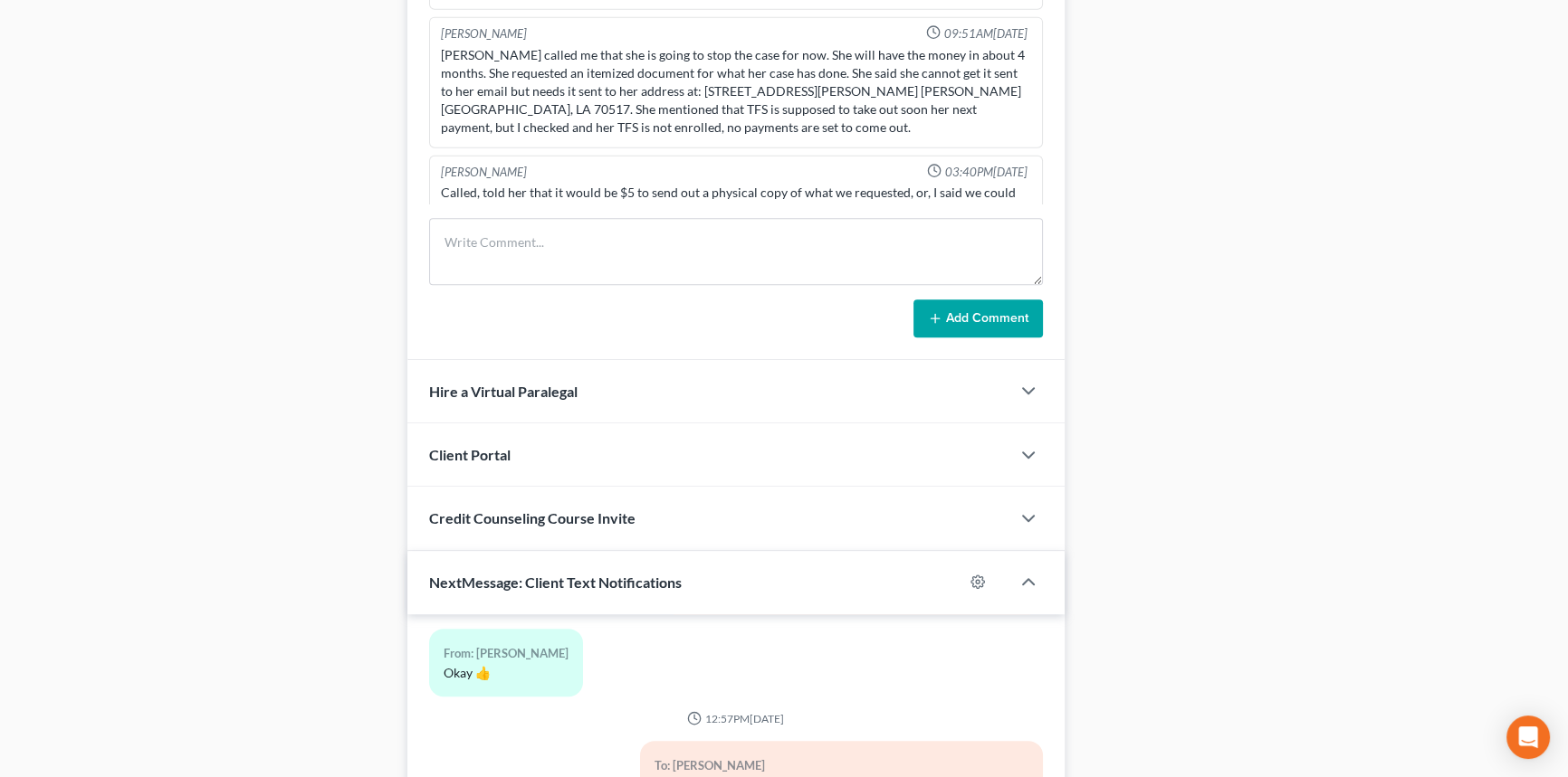
scroll to position [1267, 0]
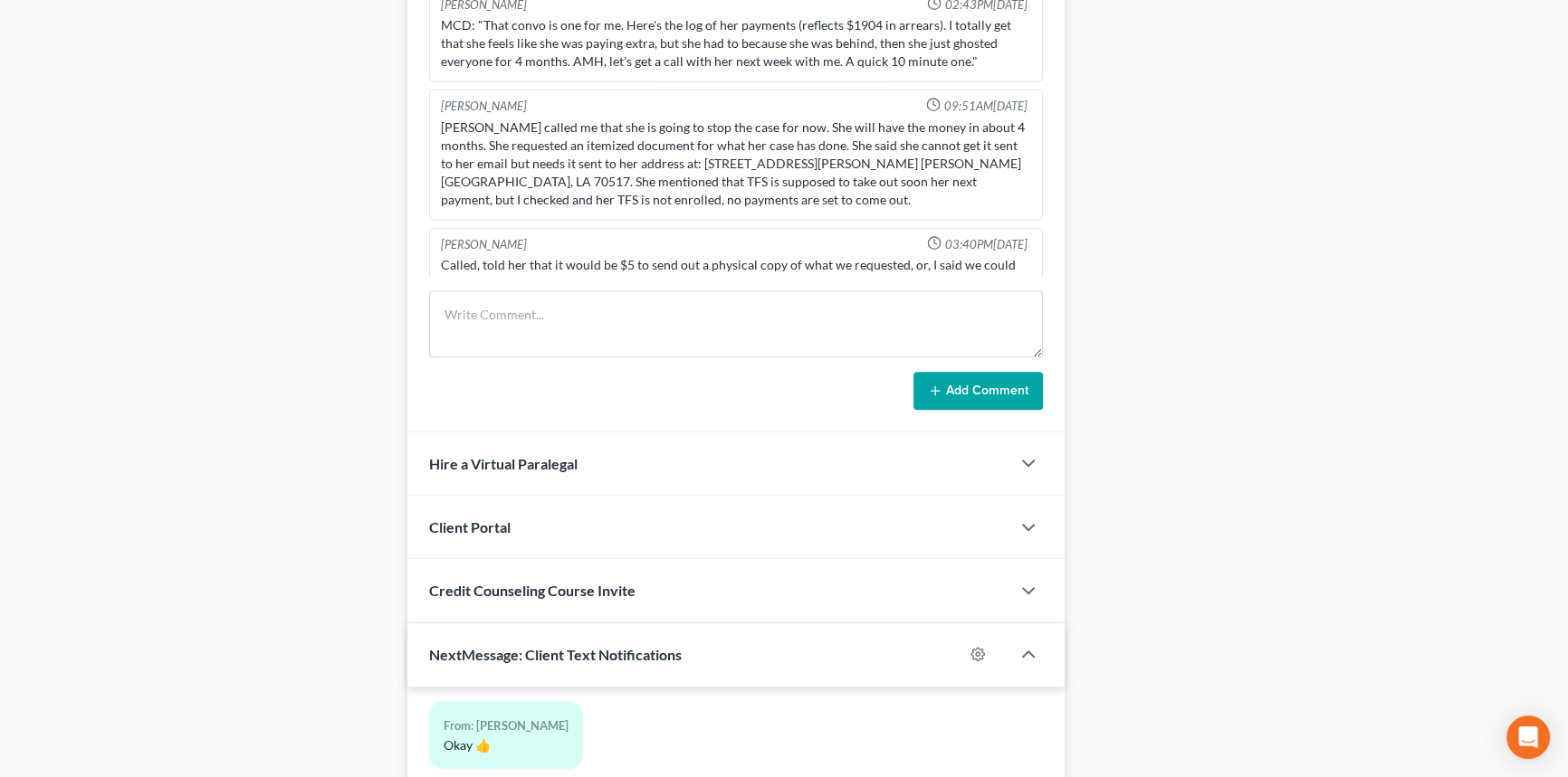
drag, startPoint x: 1235, startPoint y: 284, endPoint x: 1235, endPoint y: 253, distance: 31.0
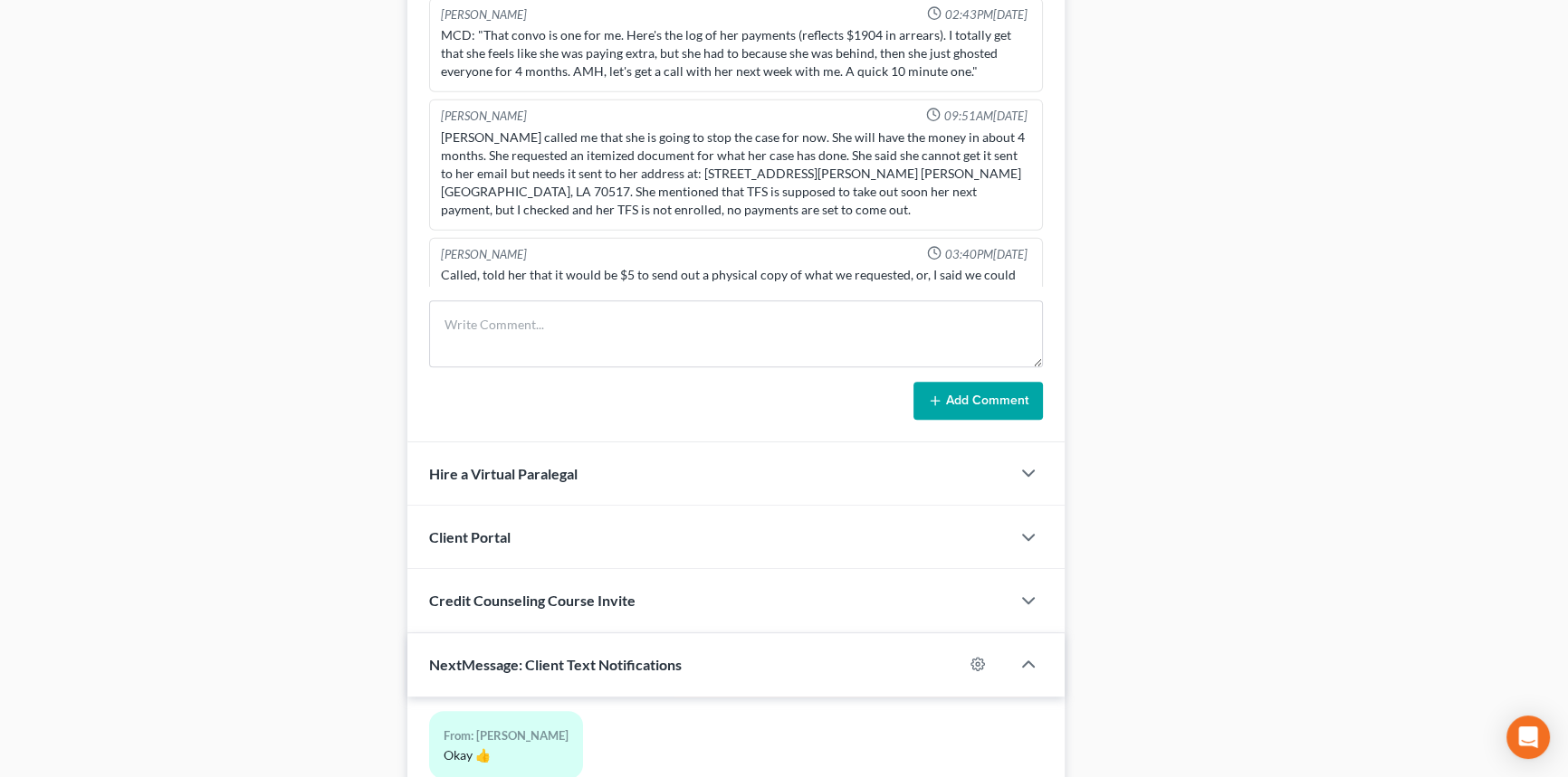
click at [652, 293] on div "[PERSON_NAME] 09:38AM[DATE] spoke with client regarding wanting to file BK comp…" at bounding box center [735, 209] width 657 height 468
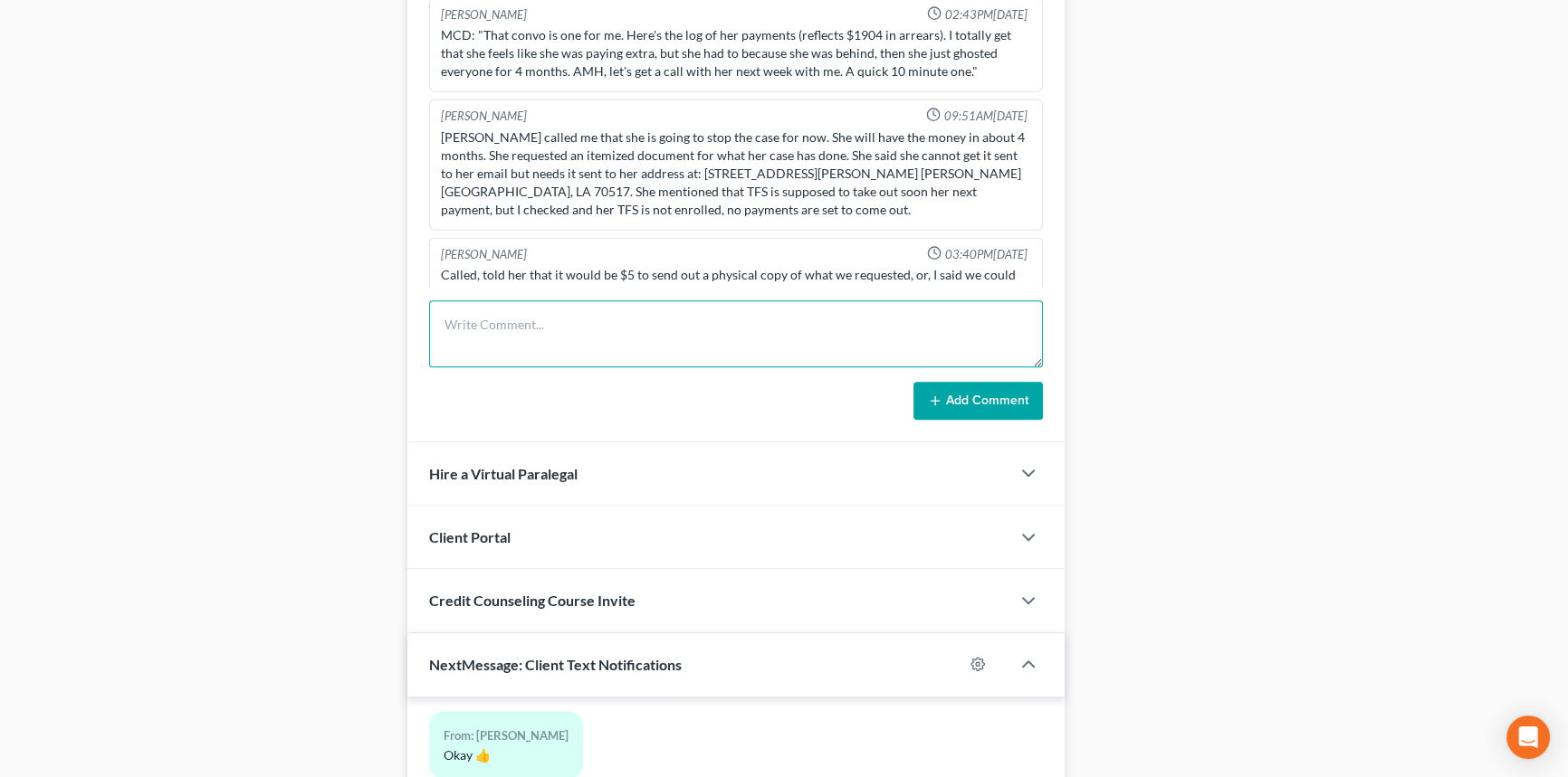
click at [629, 333] on textarea at bounding box center [736, 334] width 614 height 67
type textarea "Emailed client her case payout information from 13network."
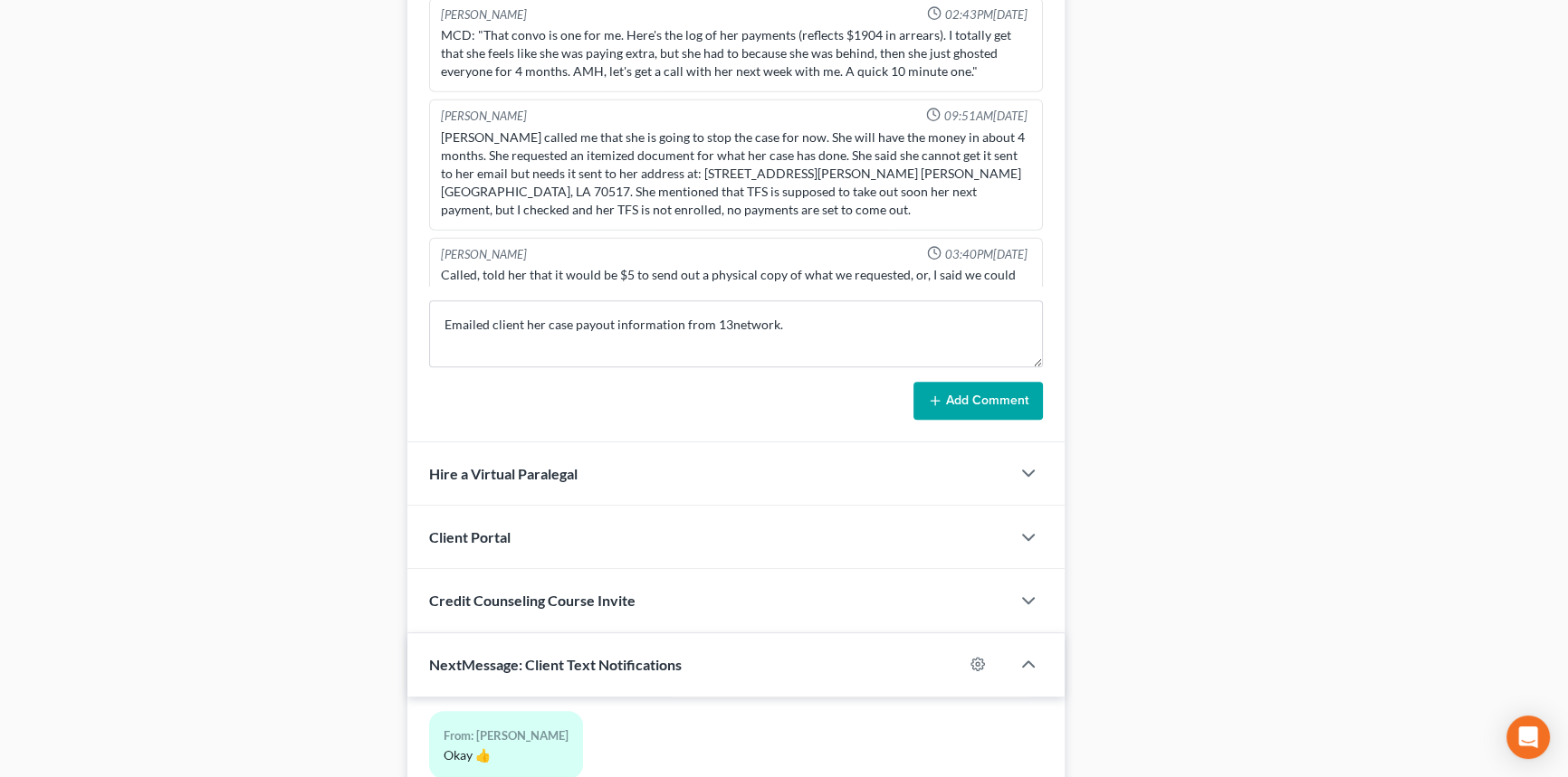
click at [960, 402] on button "Add Comment" at bounding box center [978, 401] width 130 height 38
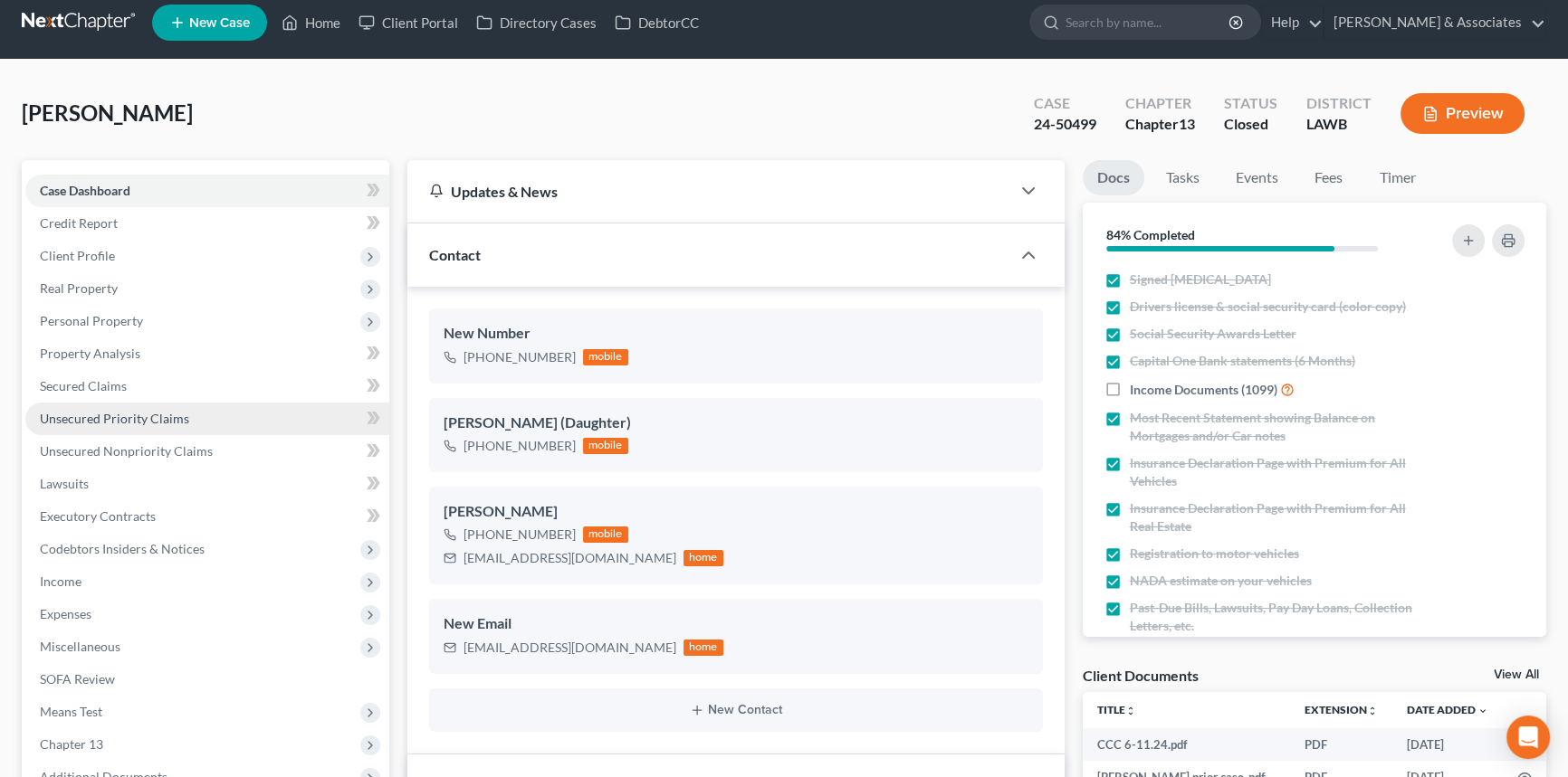
scroll to position [0, 0]
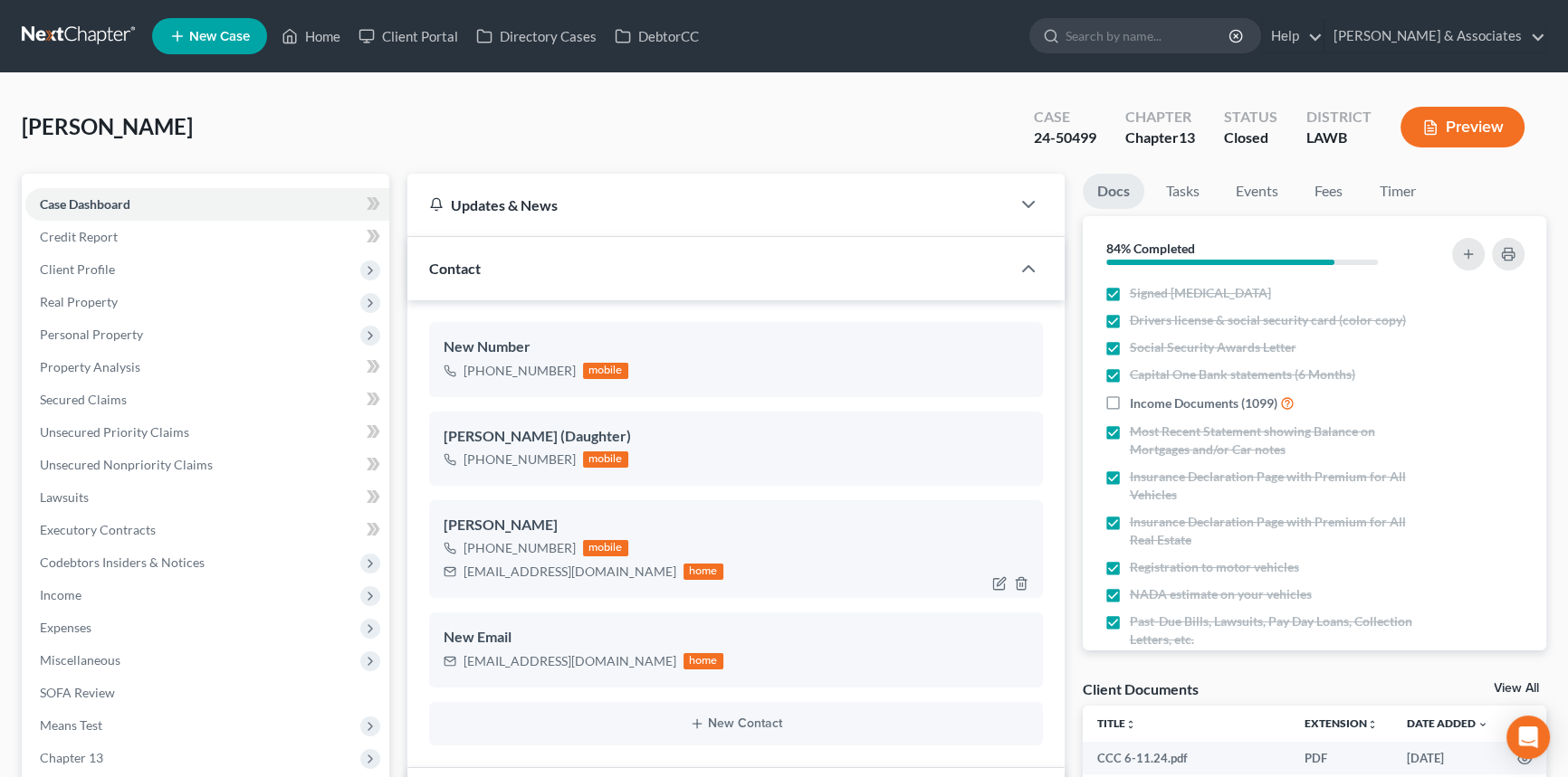
drag, startPoint x: 505, startPoint y: 583, endPoint x: 518, endPoint y: 564, distance: 23.0
click at [505, 583] on div "[PERSON_NAME] [PHONE_NUMBER] mobile [EMAIL_ADDRESS][DOMAIN_NAME] home" at bounding box center [736, 549] width 614 height 98
click at [518, 564] on div "[EMAIL_ADDRESS][DOMAIN_NAME]" at bounding box center [569, 571] width 213 height 18
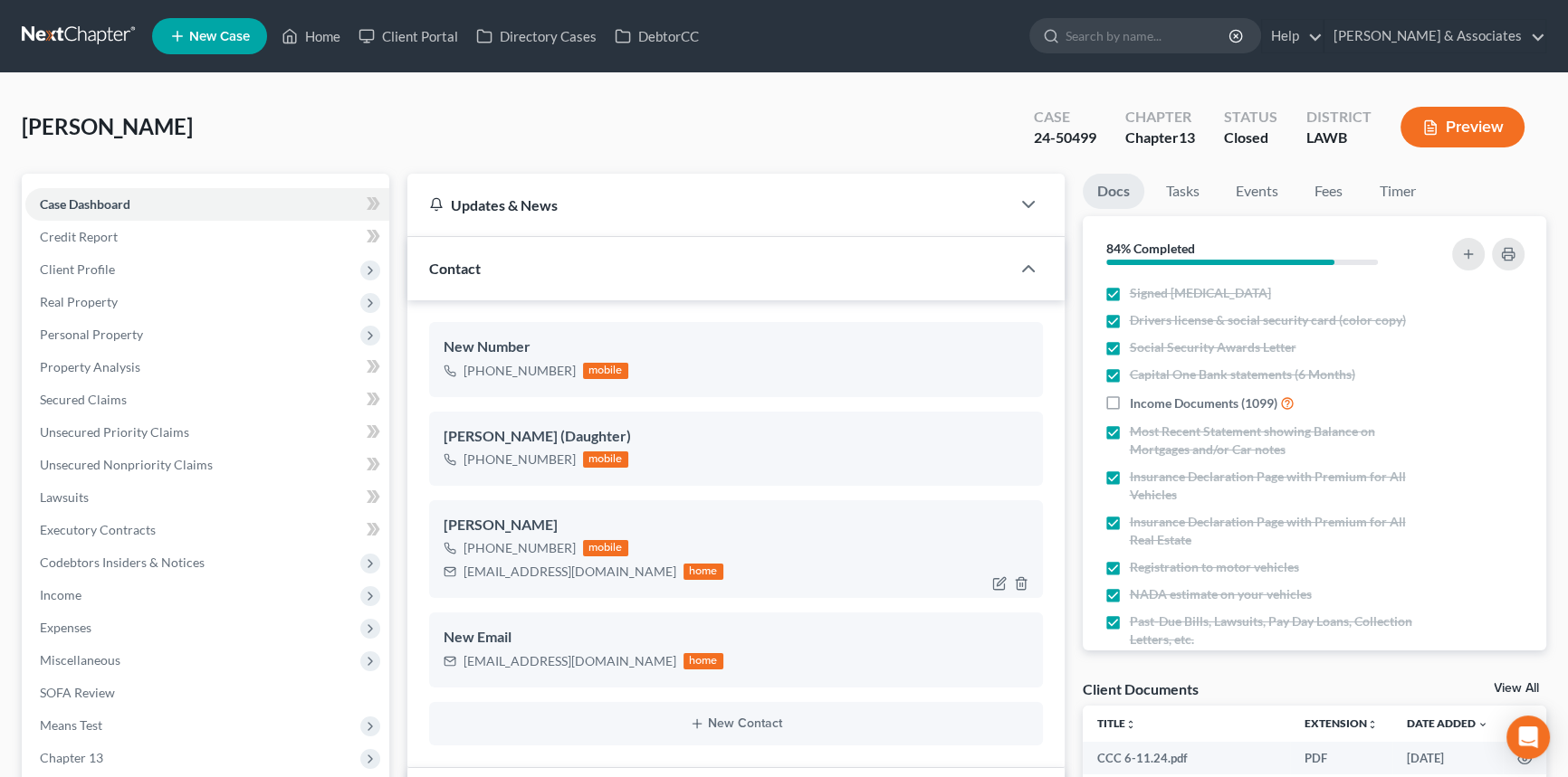
click at [518, 564] on div "[EMAIL_ADDRESS][DOMAIN_NAME]" at bounding box center [569, 571] width 213 height 18
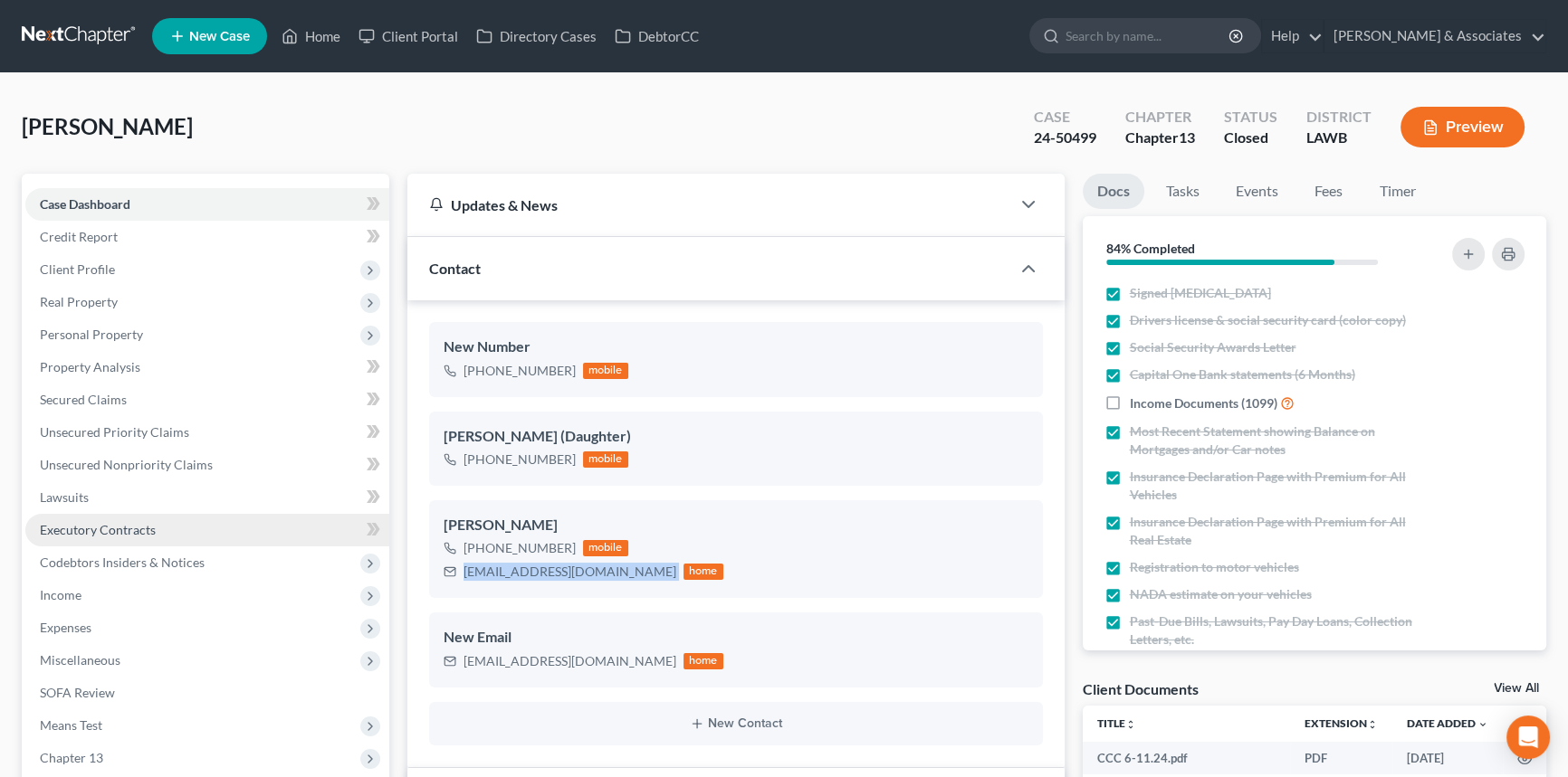
copy div "[EMAIL_ADDRESS][DOMAIN_NAME]"
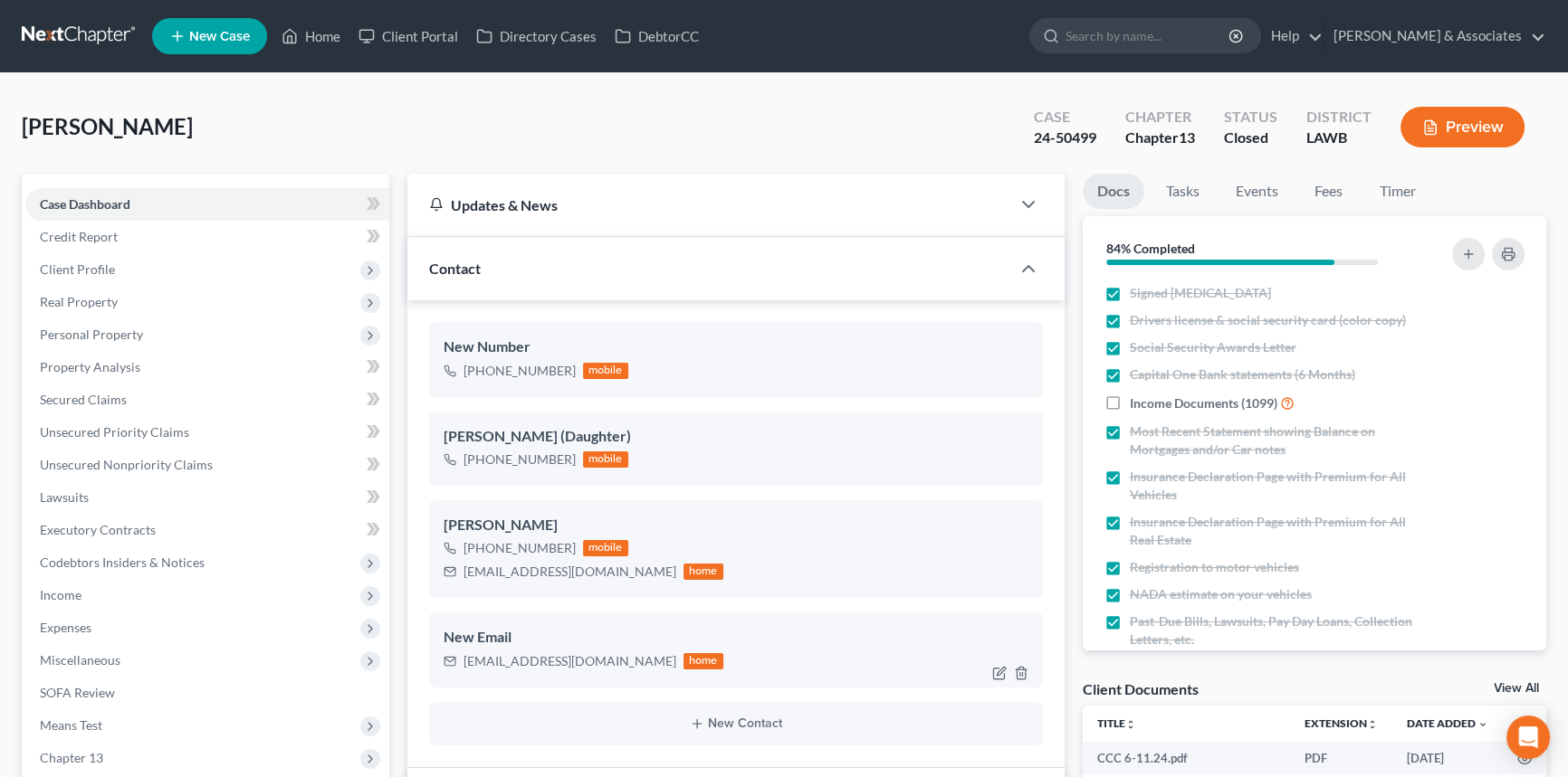
click at [547, 657] on div "[EMAIL_ADDRESS][DOMAIN_NAME]" at bounding box center [569, 662] width 213 height 18
click at [582, 660] on div "[EMAIL_ADDRESS][DOMAIN_NAME]" at bounding box center [569, 662] width 213 height 18
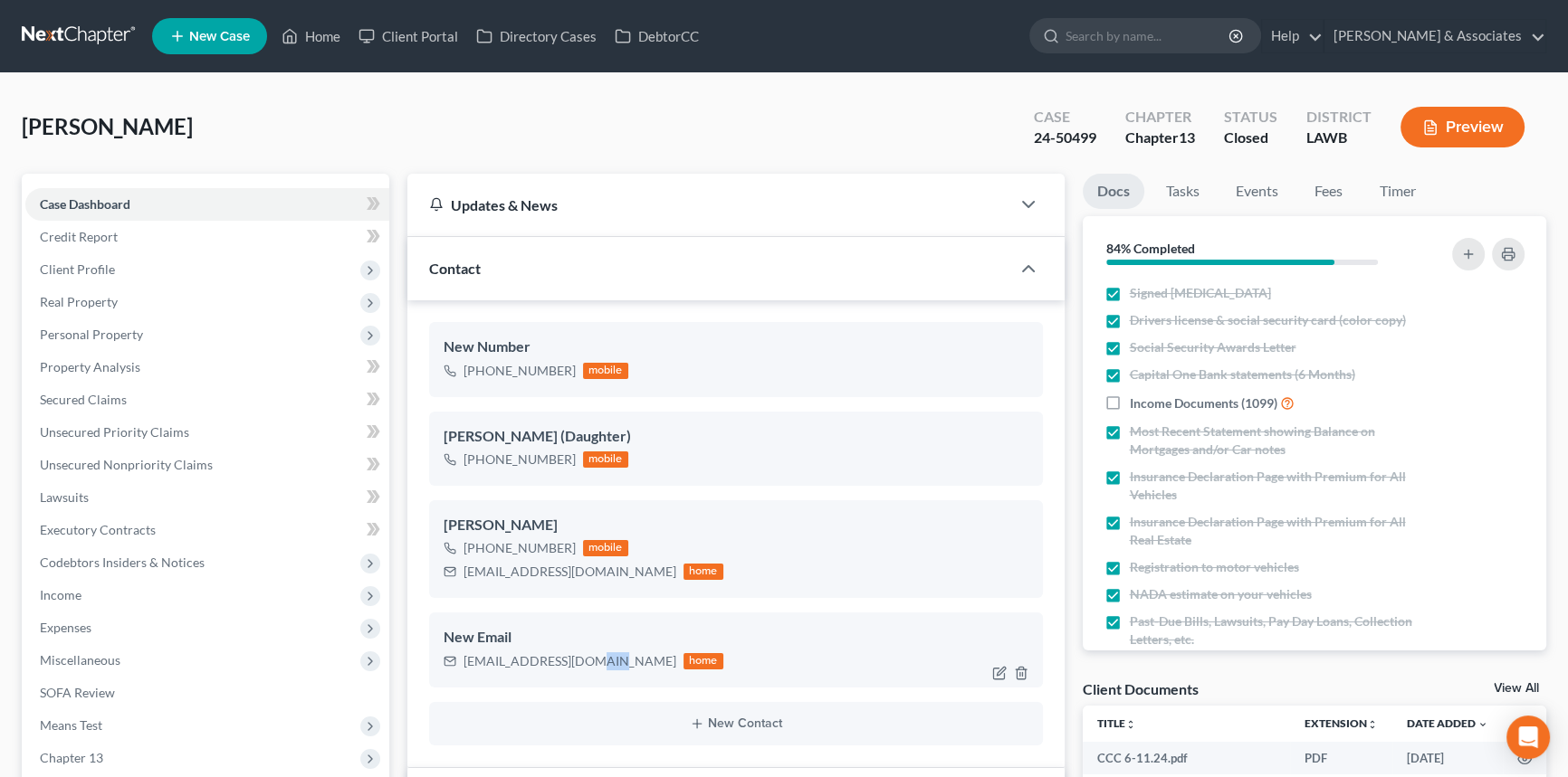
copy div "com"
click at [574, 653] on div "[EMAIL_ADDRESS][DOMAIN_NAME]" at bounding box center [569, 662] width 213 height 18
copy div "[EMAIL_ADDRESS][DOMAIN_NAME]"
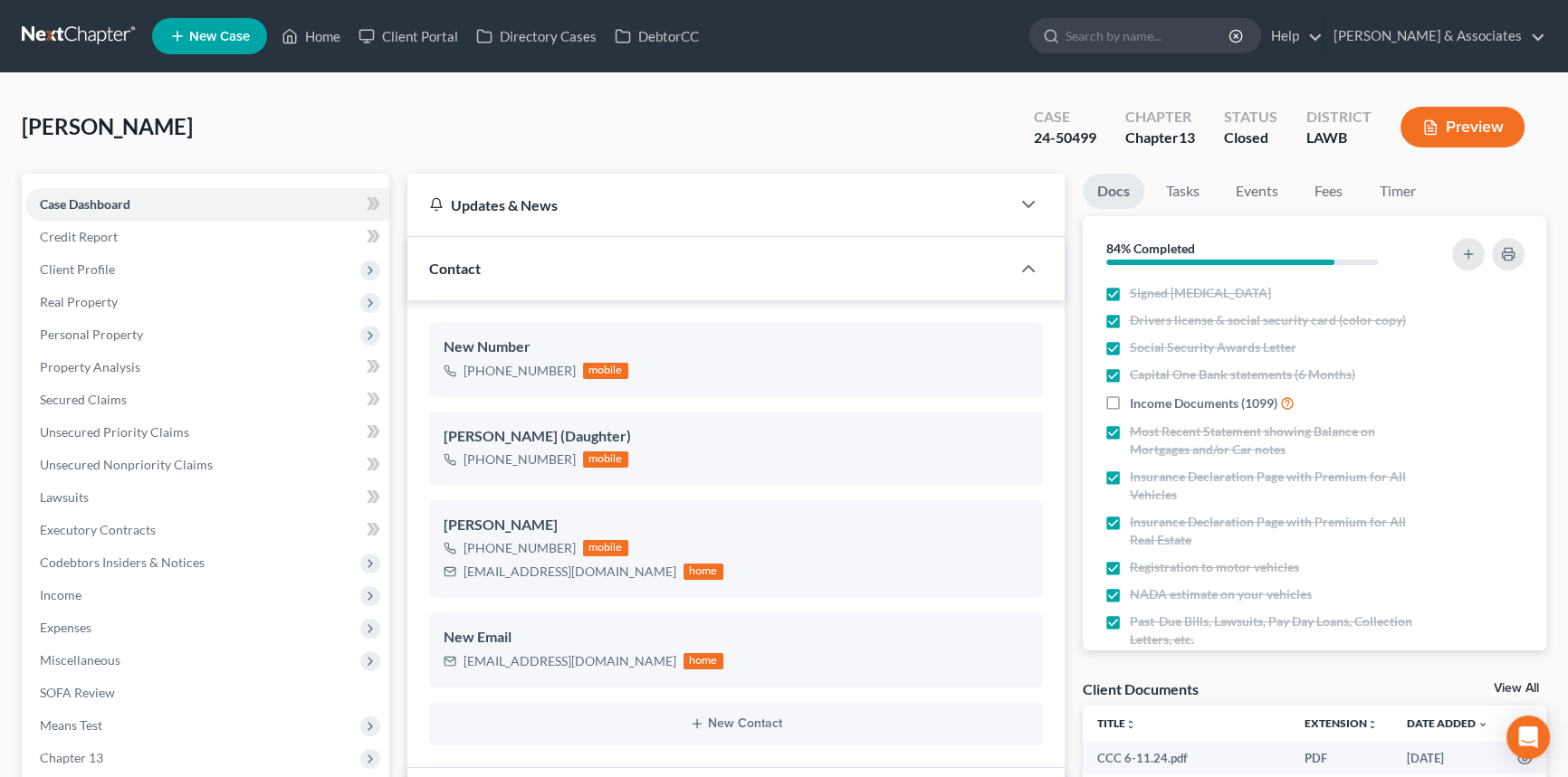
click at [244, 101] on div "[PERSON_NAME] Upgraded Case 24-50499 Chapter Chapter 13 Status Closed District …" at bounding box center [784, 135] width 1525 height 79
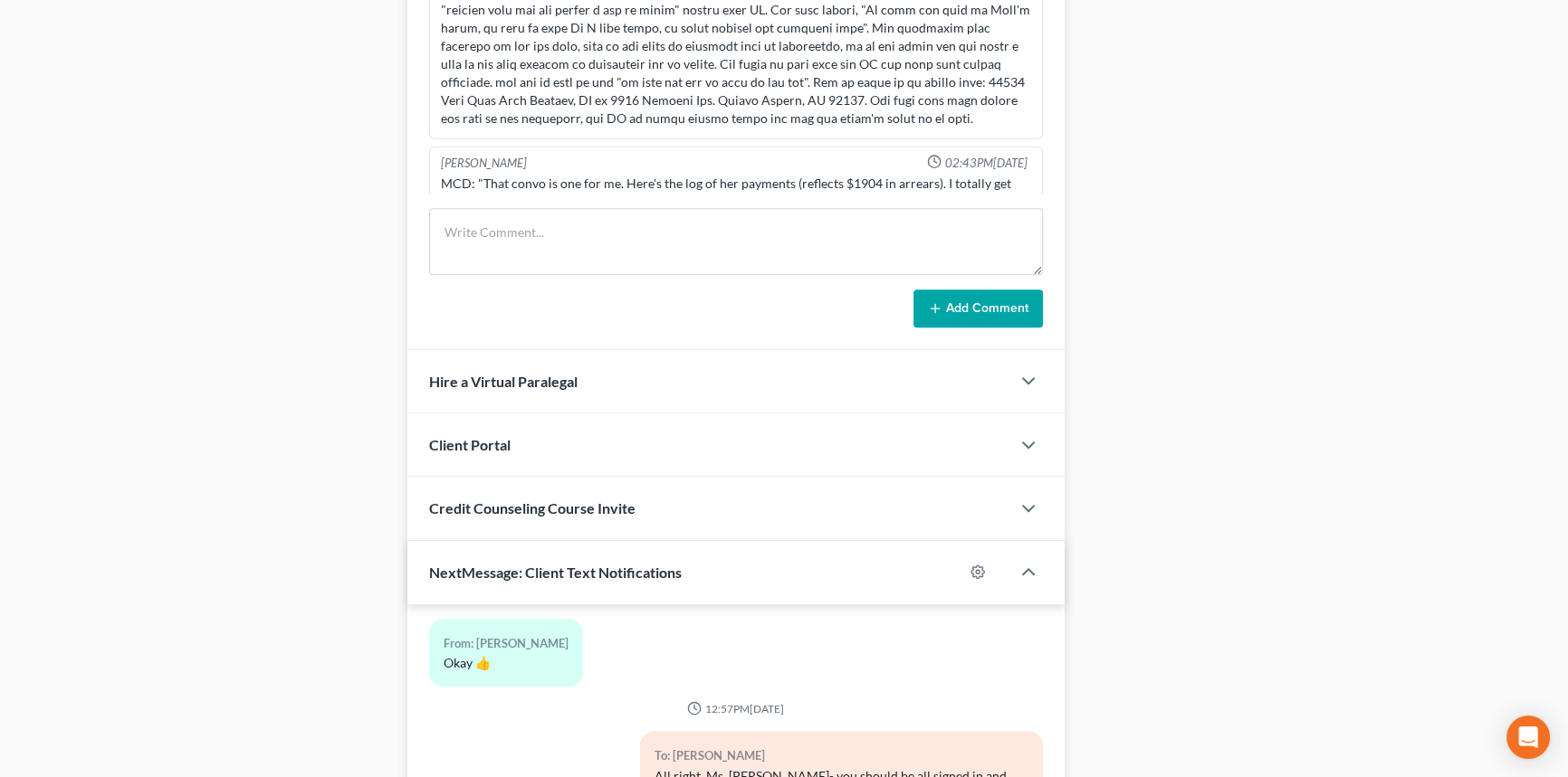
scroll to position [5519, 0]
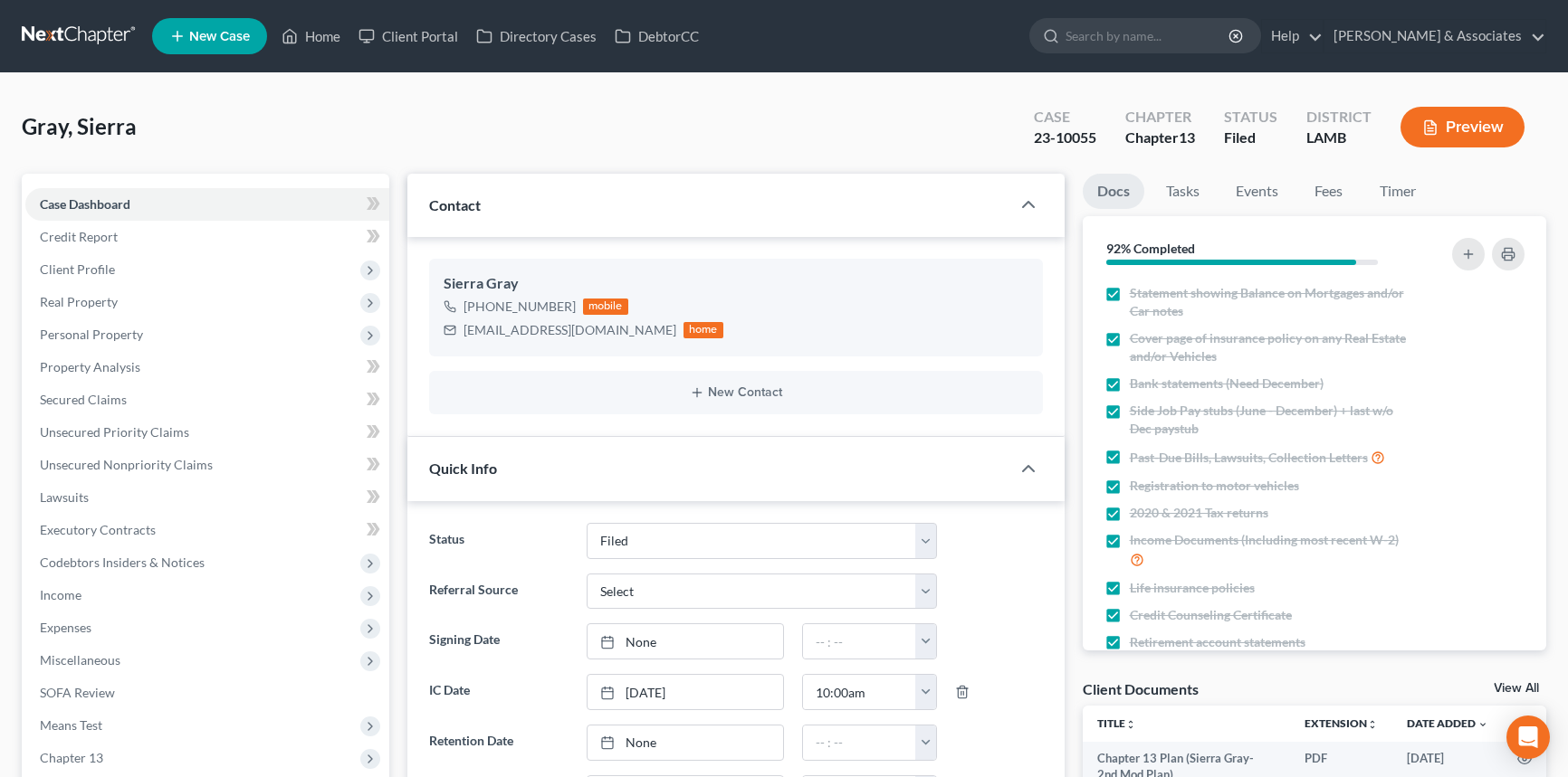
select select "8"
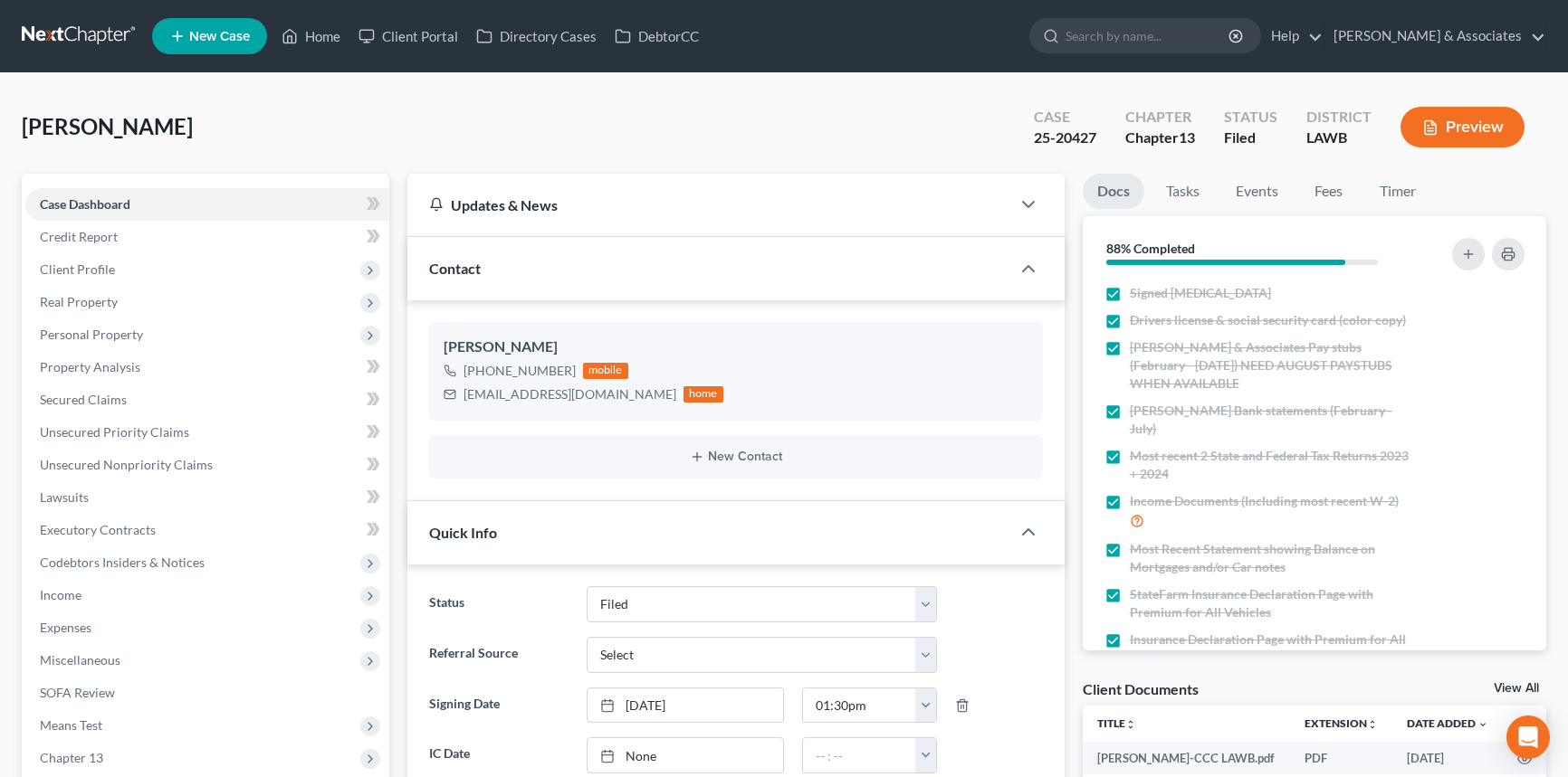
select select "8"
